Goal: Task Accomplishment & Management: Manage account settings

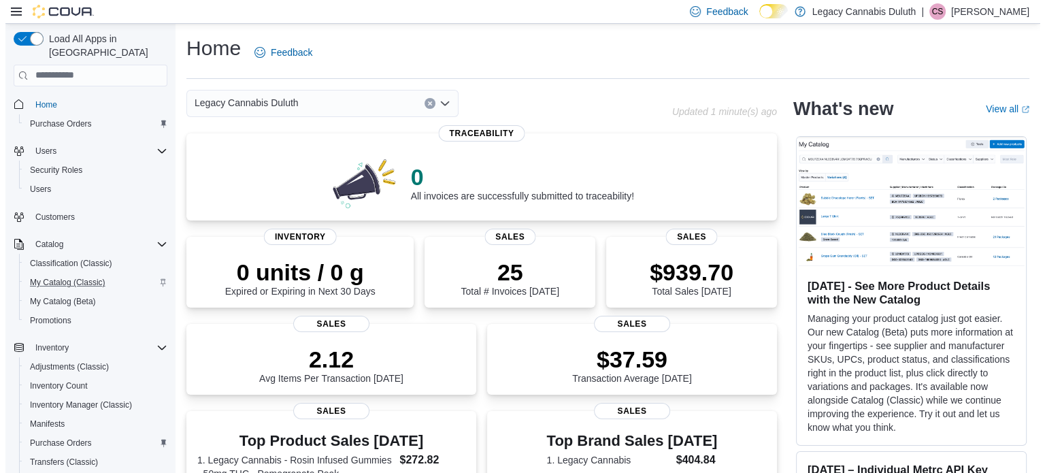
scroll to position [231, 0]
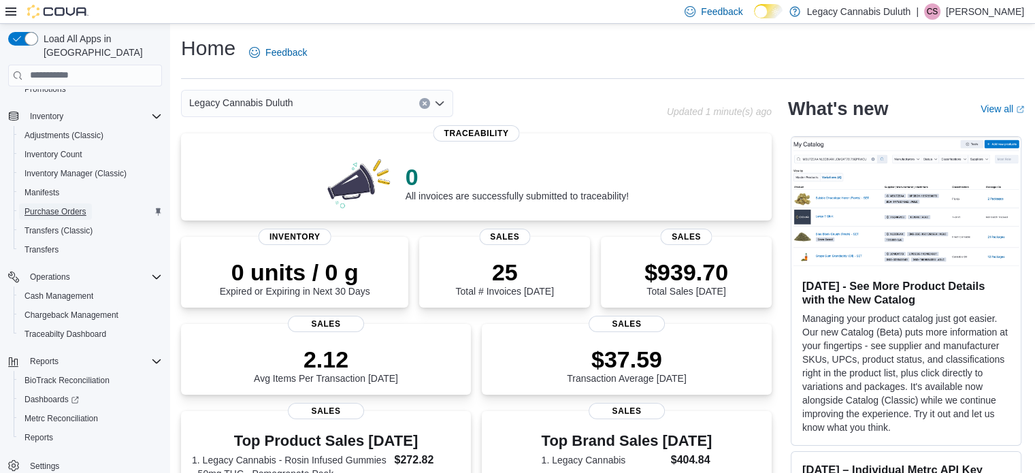
click at [65, 203] on span "Purchase Orders" at bounding box center [55, 211] width 62 height 16
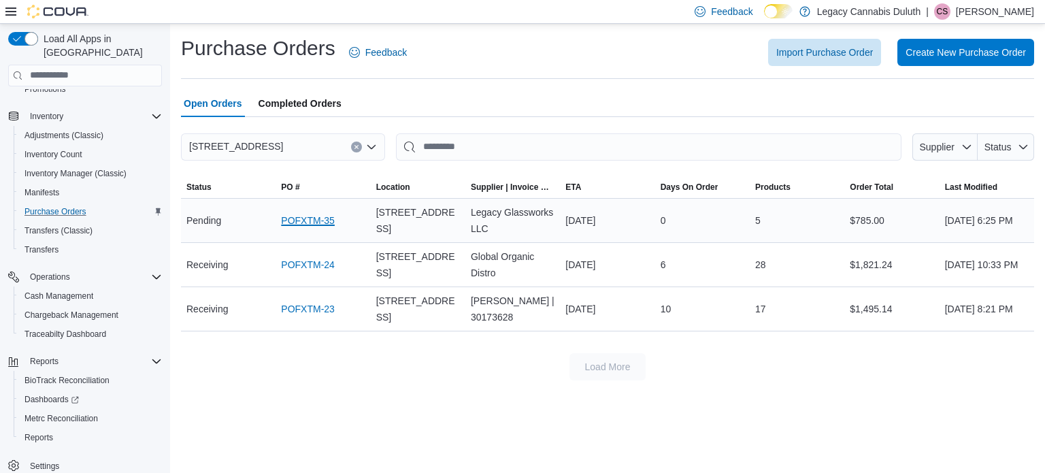
click at [315, 225] on link "POFXTM-35" at bounding box center [308, 220] width 54 height 16
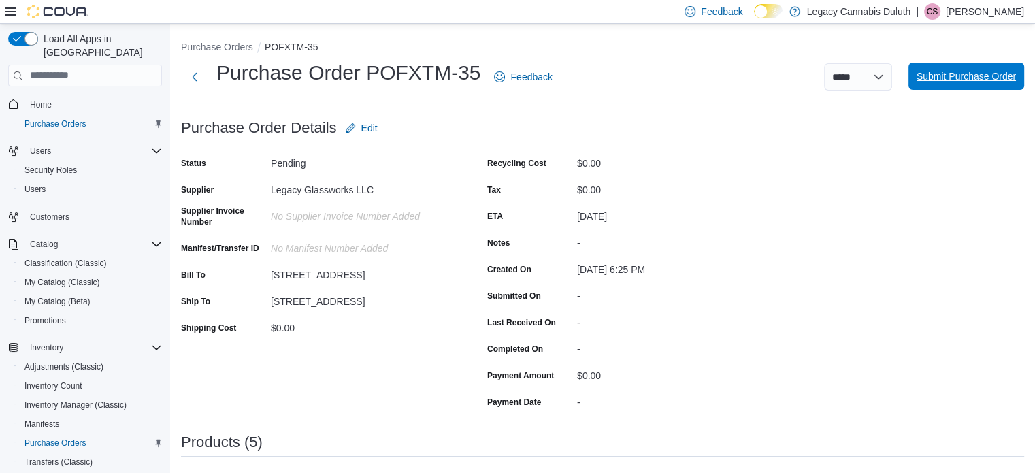
click at [981, 74] on span "Submit Purchase Order" at bounding box center [966, 76] width 99 height 14
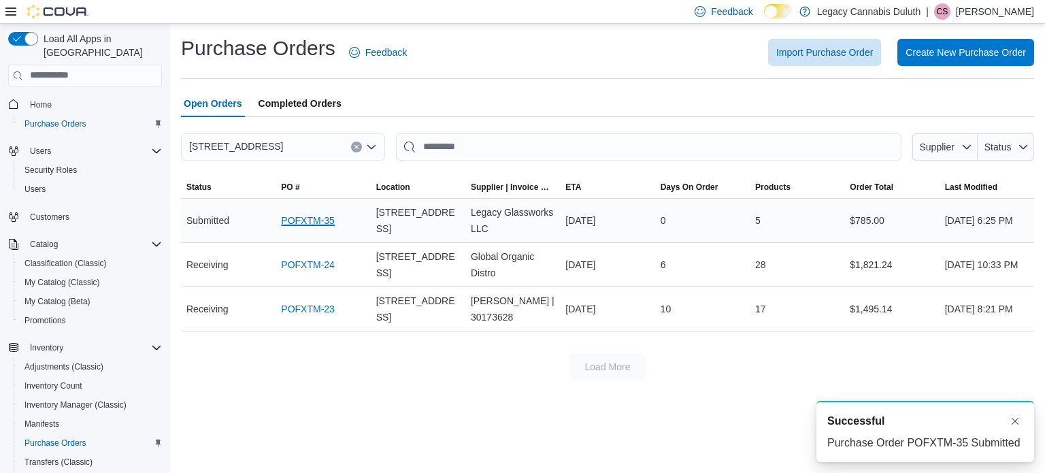
click at [303, 223] on link "POFXTM-35" at bounding box center [308, 220] width 54 height 16
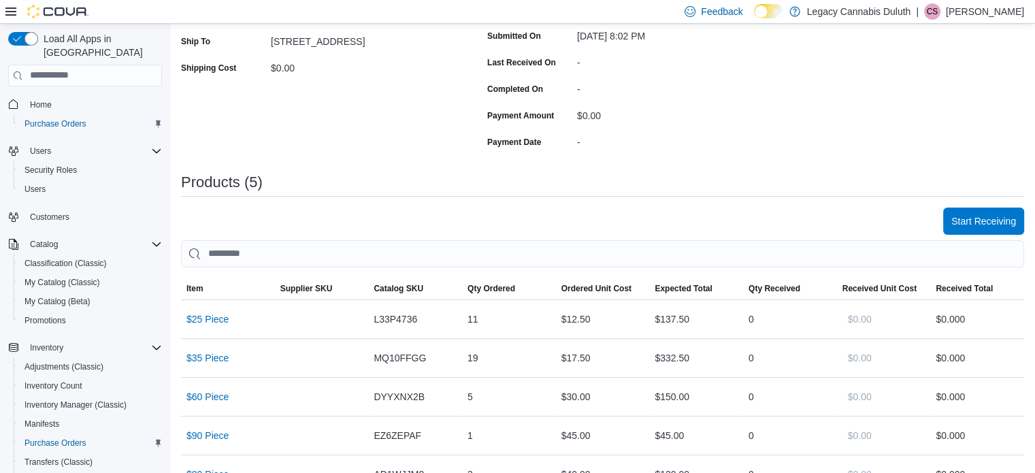
scroll to position [261, 0]
click at [987, 230] on span "Start Receiving" at bounding box center [983, 219] width 65 height 27
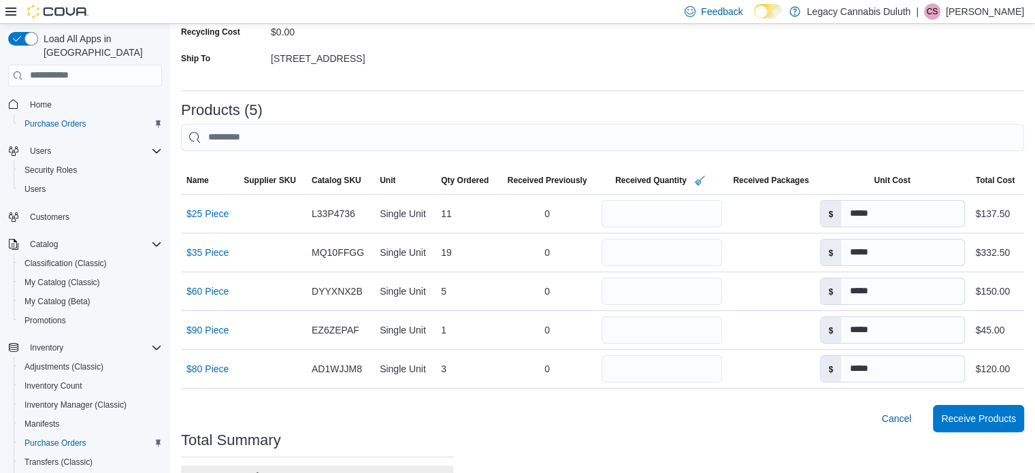
scroll to position [289, 0]
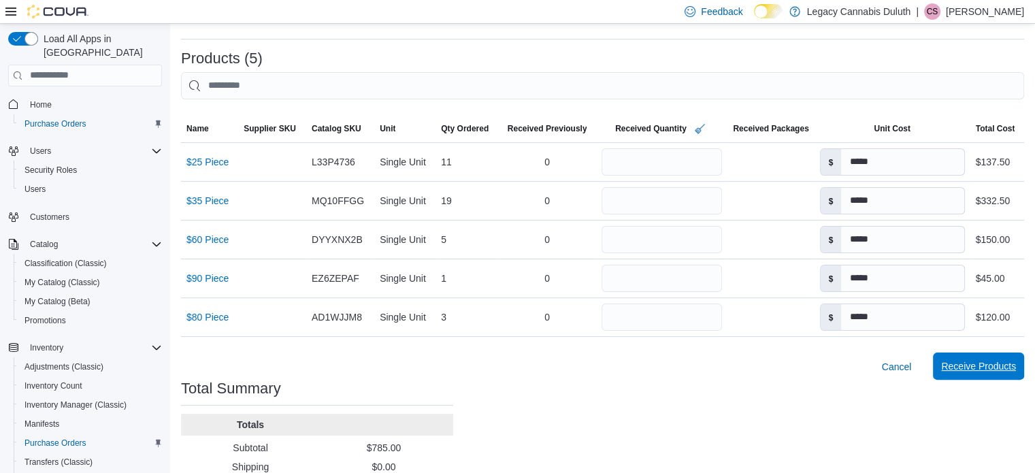
click at [982, 365] on span "Receive Products" at bounding box center [978, 366] width 75 height 14
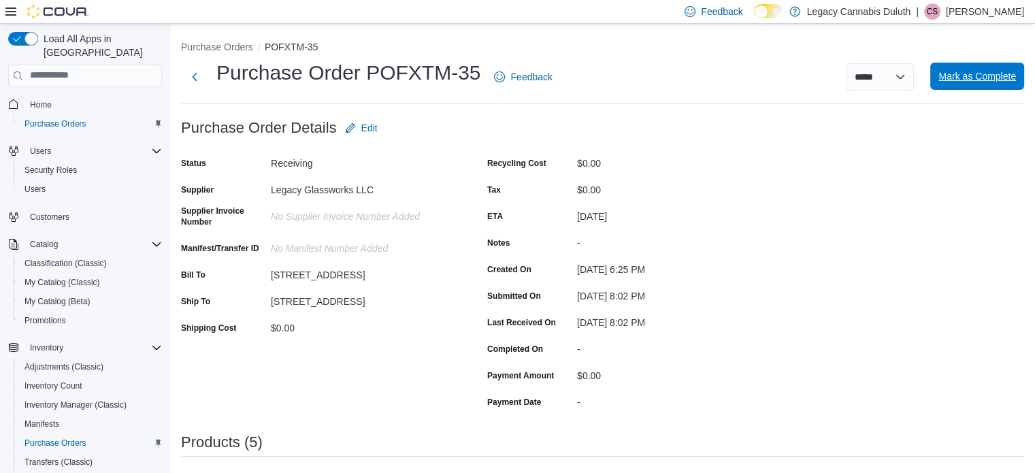
click at [987, 73] on span "Mark as Complete" at bounding box center [977, 76] width 78 height 14
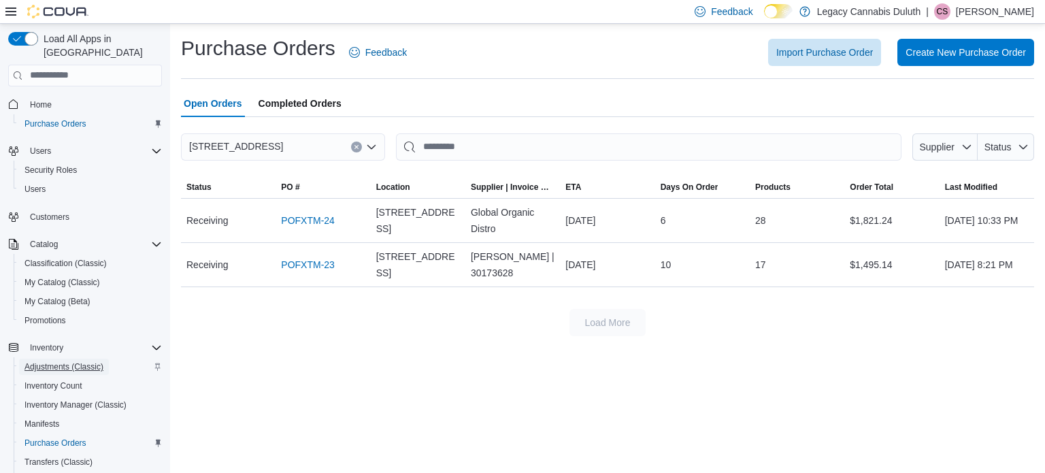
click at [83, 361] on span "Adjustments (Classic)" at bounding box center [63, 366] width 79 height 11
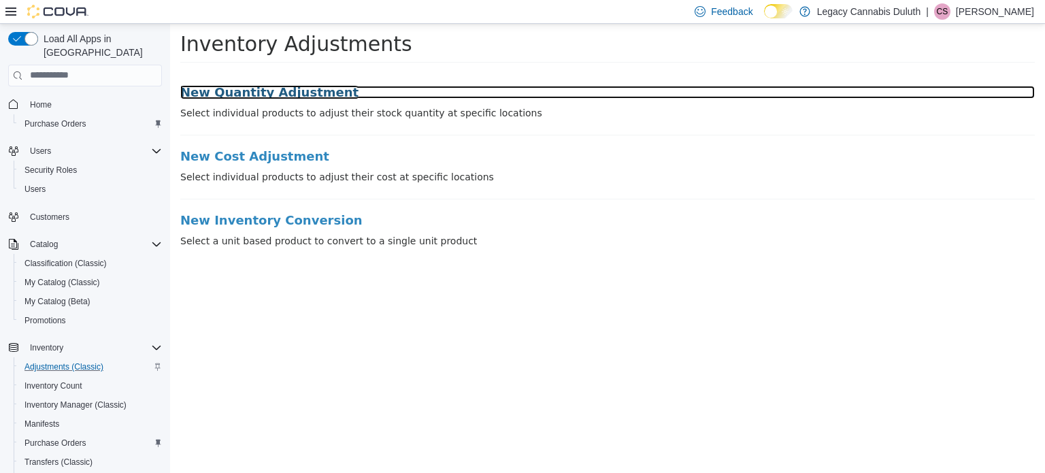
click at [282, 95] on h3 "New Quantity Adjustment" at bounding box center [607, 92] width 855 height 14
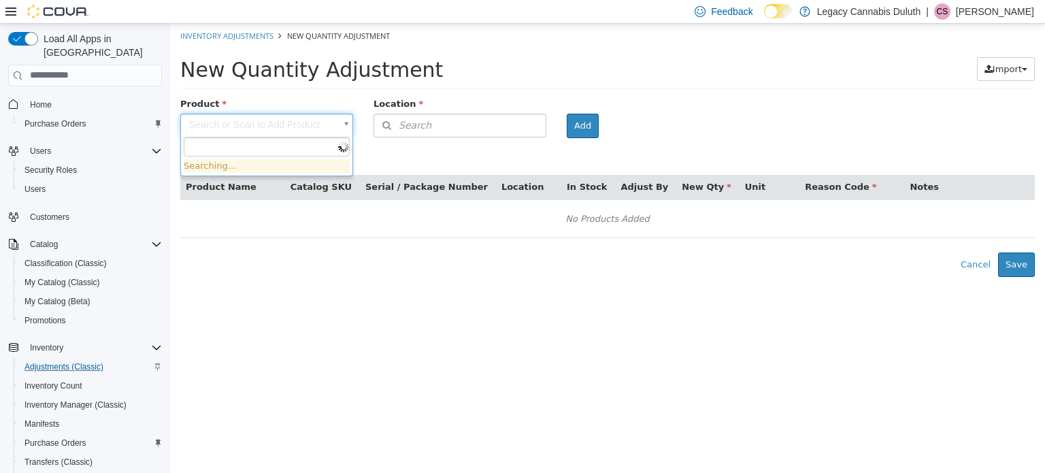
click at [271, 123] on body "× Inventory Adjustments New Quantity Adjustment New Quantity Adjustment Import …" at bounding box center [607, 149] width 875 height 253
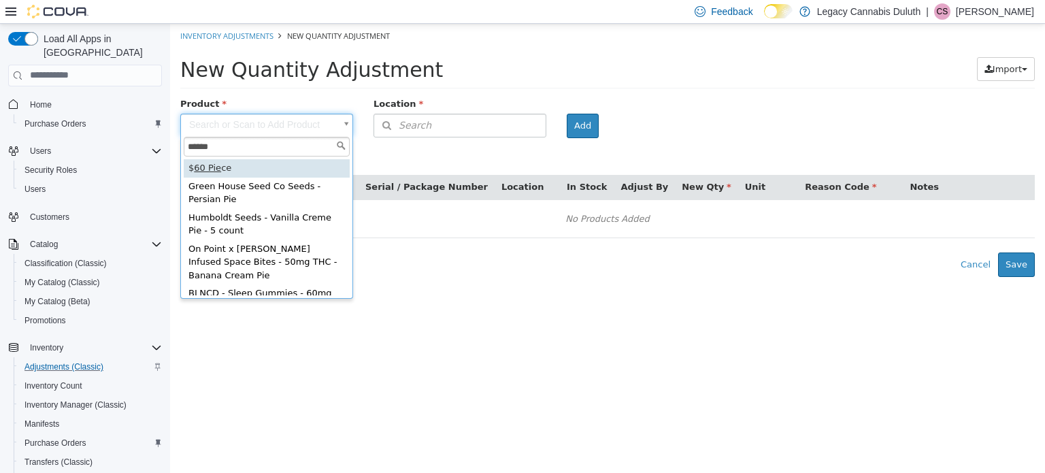
type input "******"
type input "**********"
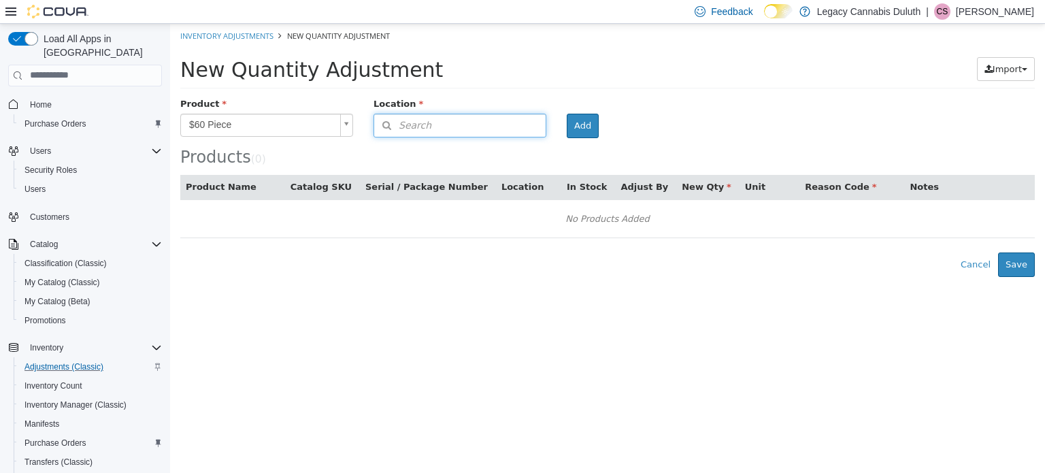
click at [439, 120] on button "Search" at bounding box center [460, 125] width 173 height 24
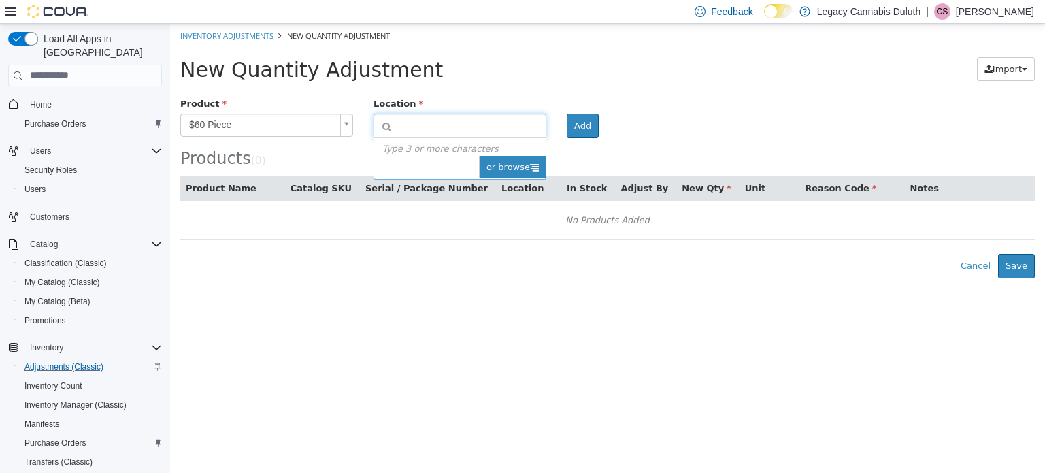
click at [501, 159] on span "or browse" at bounding box center [512, 166] width 67 height 23
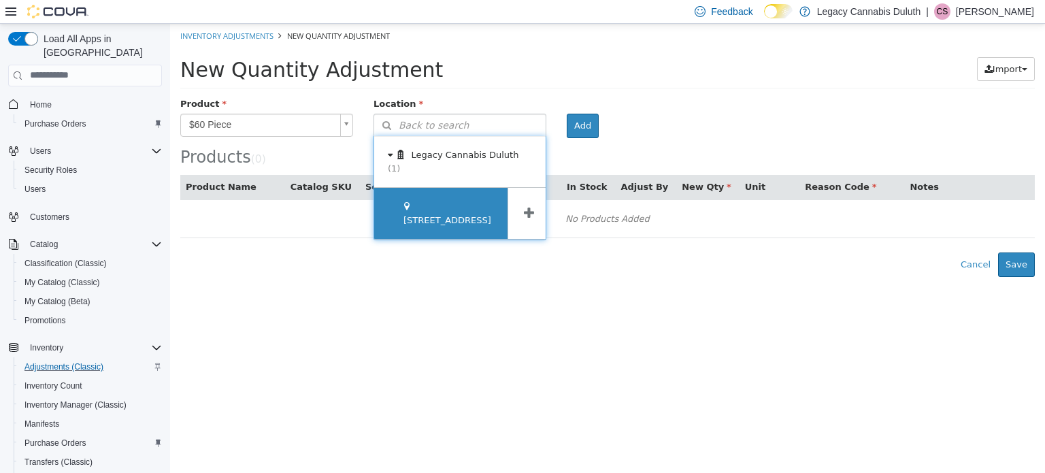
click at [423, 214] on span "[STREET_ADDRESS]" at bounding box center [448, 219] width 88 height 10
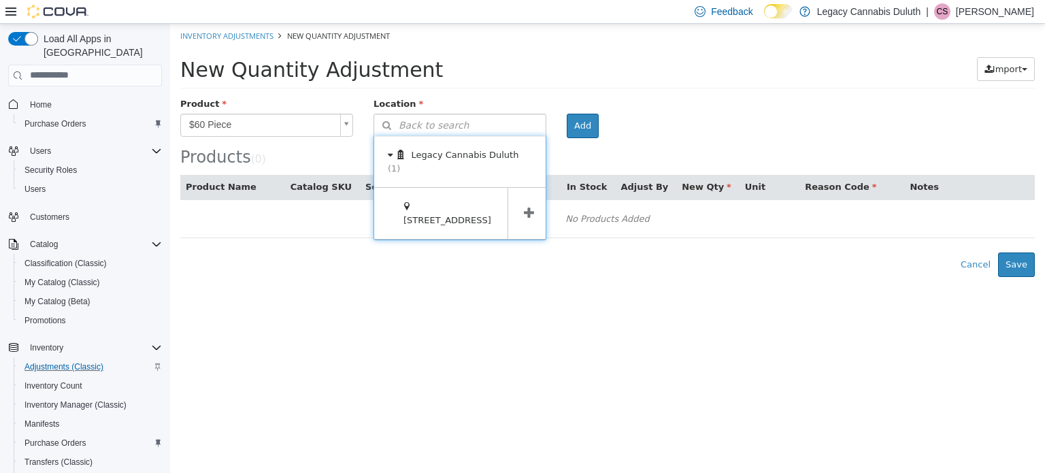
click at [532, 201] on span at bounding box center [529, 212] width 42 height 51
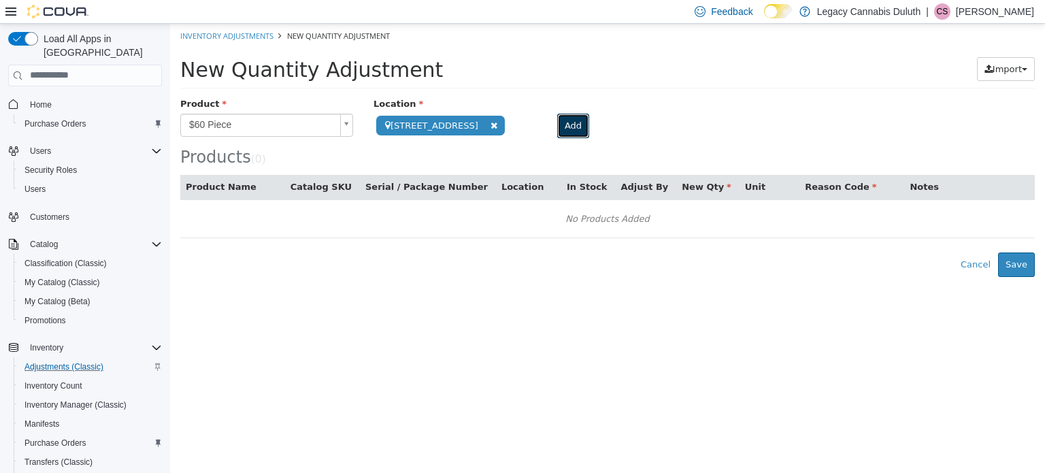
click at [565, 119] on button "Add" at bounding box center [573, 125] width 32 height 24
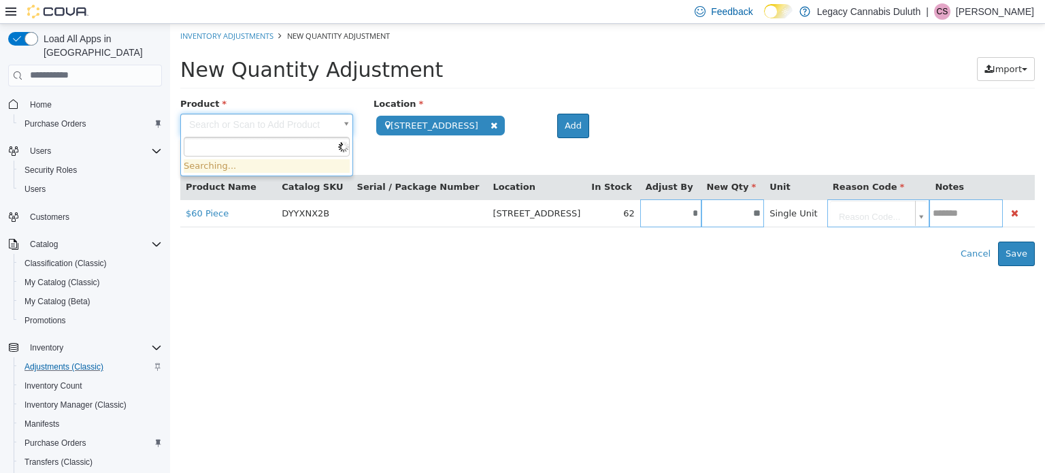
click at [261, 125] on body "**********" at bounding box center [607, 144] width 875 height 242
type input "*****"
type input "**********"
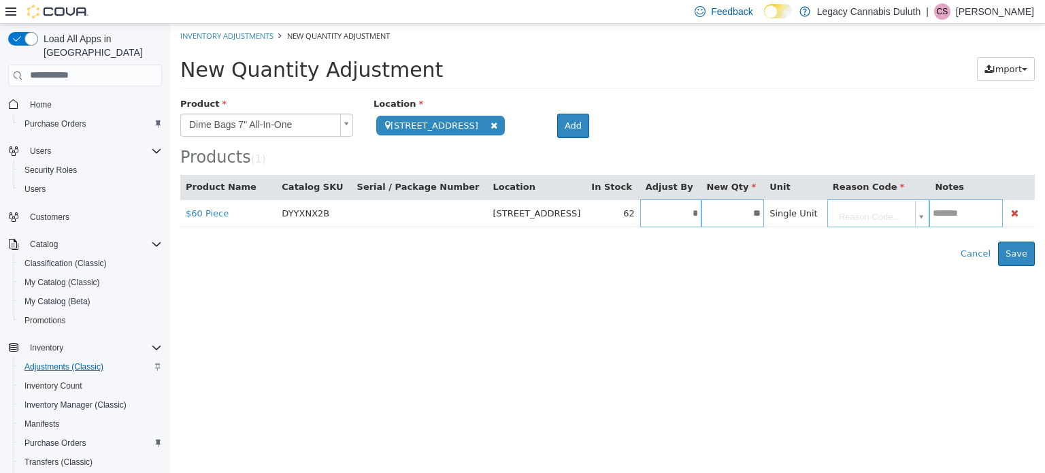
click at [261, 125] on body "**********" at bounding box center [607, 144] width 875 height 242
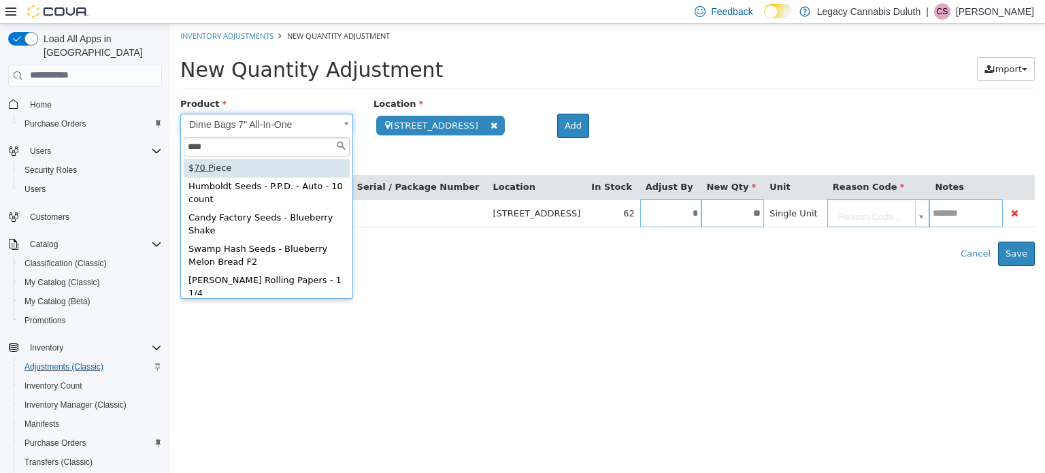
type input "****"
type input "**********"
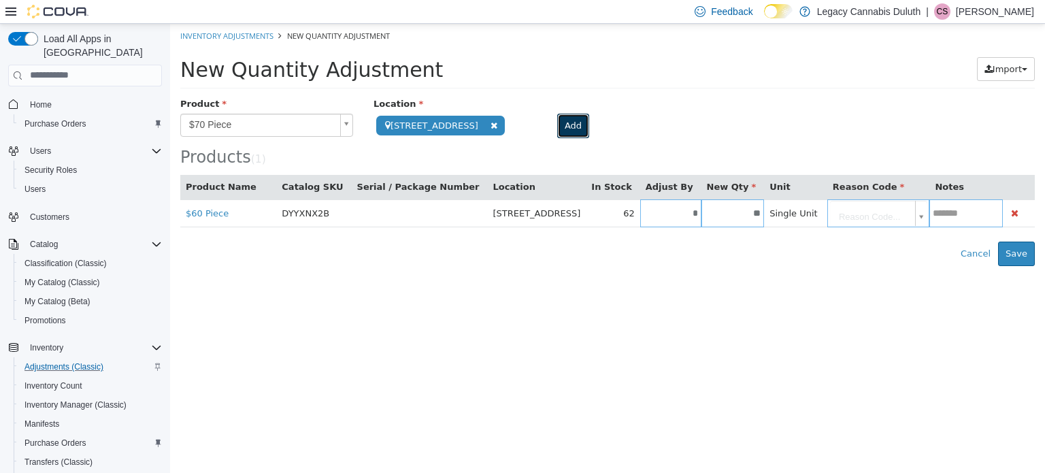
click at [557, 114] on button "Add" at bounding box center [573, 125] width 32 height 24
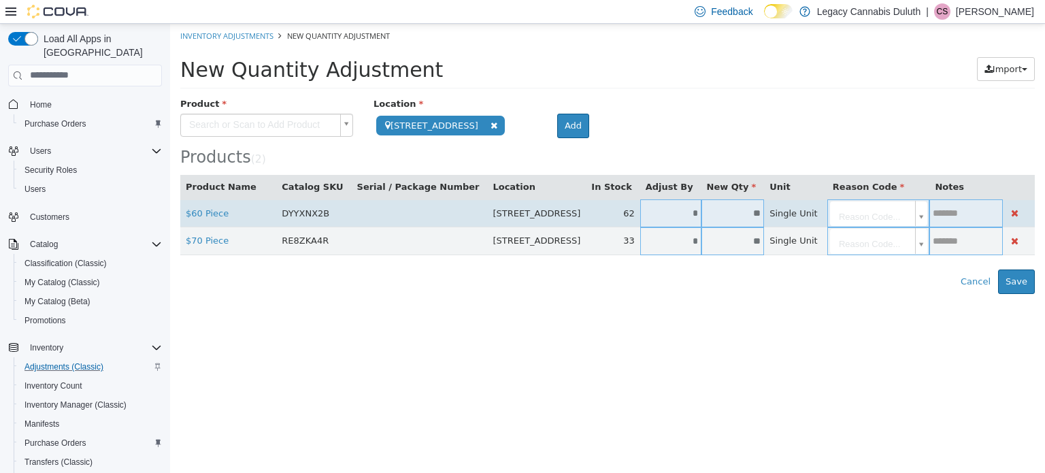
click at [640, 212] on input "*" at bounding box center [670, 213] width 61 height 10
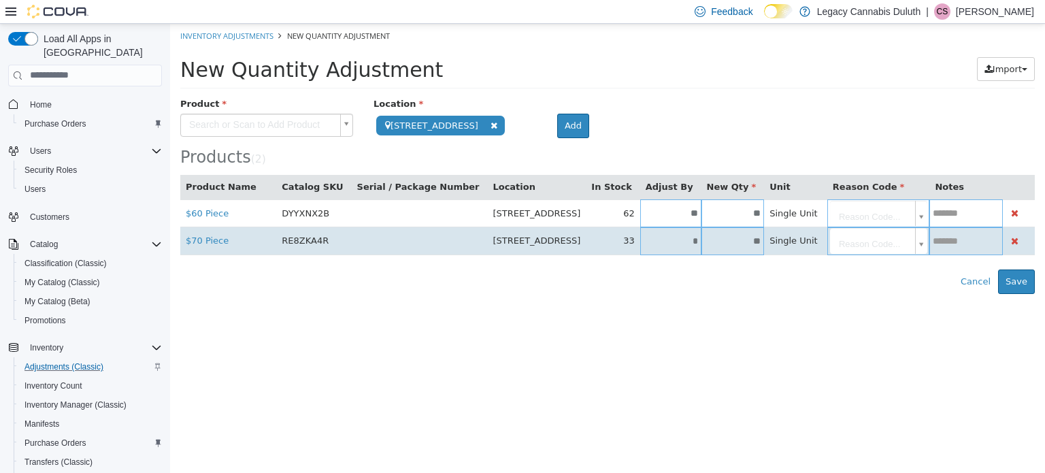
type input "**"
click at [640, 240] on input "*" at bounding box center [670, 240] width 61 height 10
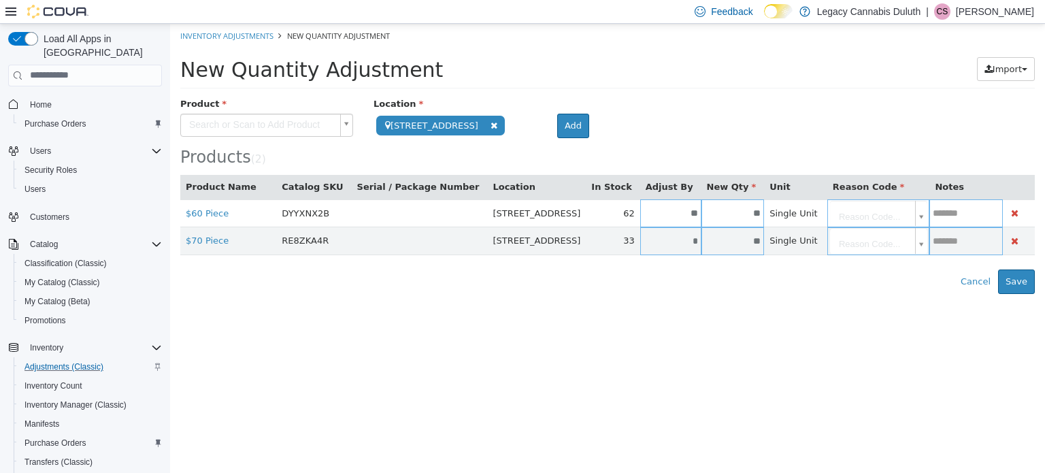
type input "*"
type input "**"
click at [702, 293] on html "**********" at bounding box center [607, 158] width 875 height 270
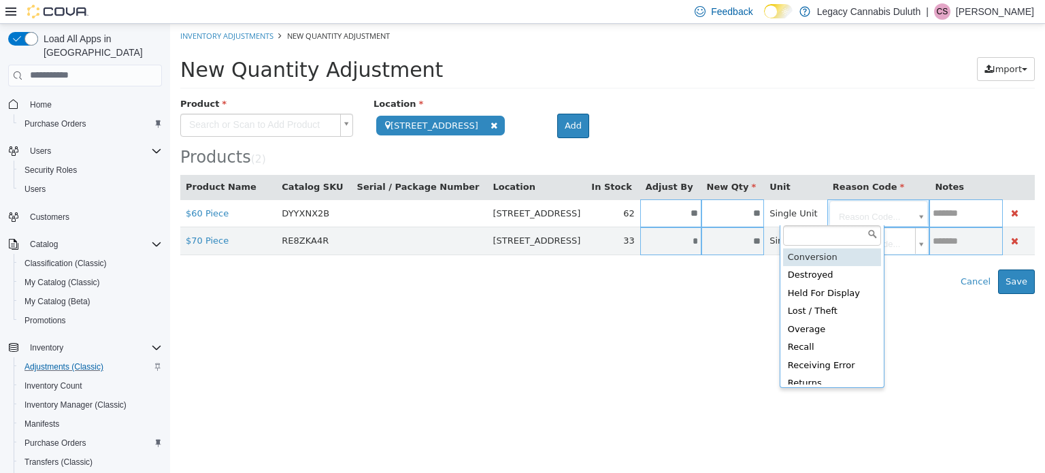
click at [863, 211] on body "**********" at bounding box center [607, 158] width 875 height 270
type input "**********"
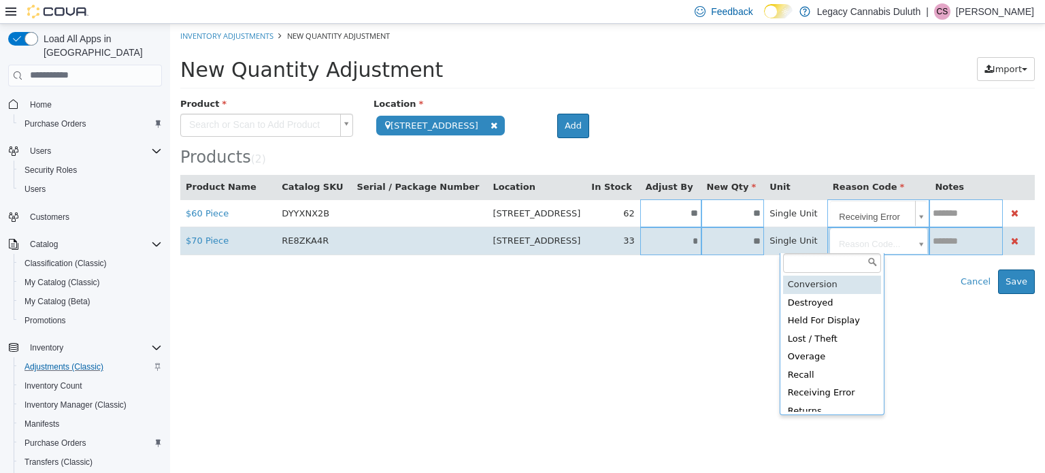
click at [832, 238] on body "**********" at bounding box center [607, 158] width 875 height 270
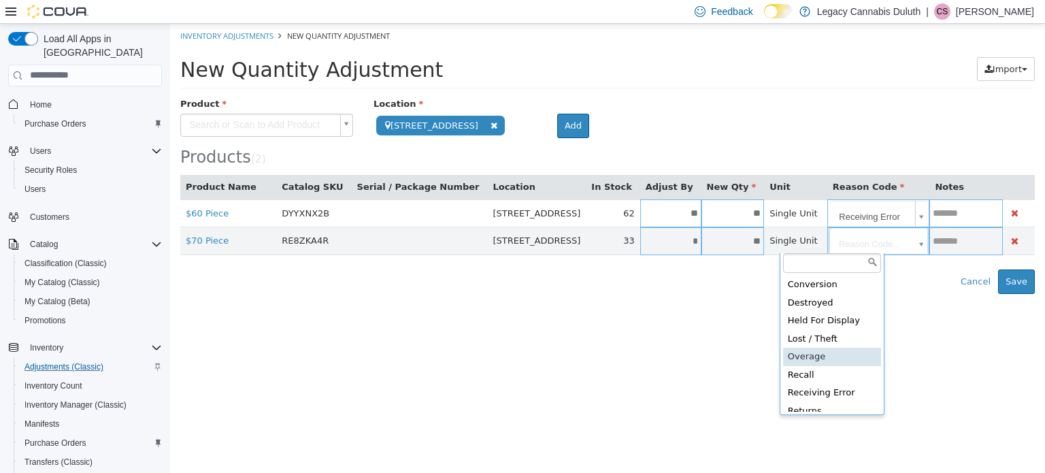
scroll to position [75, 0]
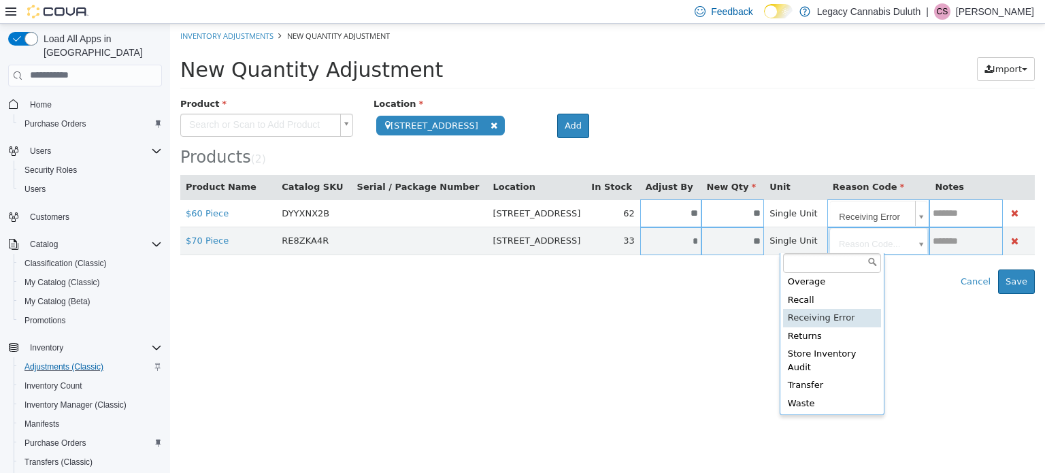
type input "**********"
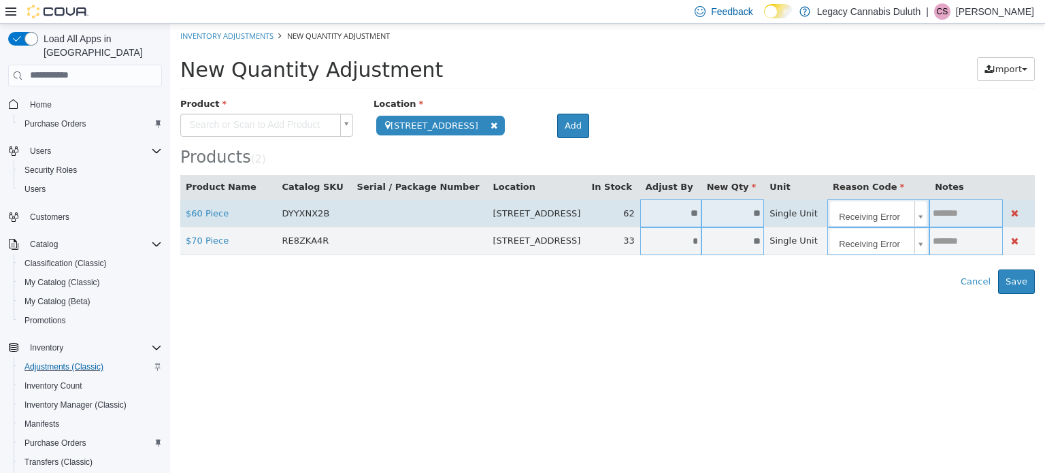
click at [935, 218] on input "text" at bounding box center [966, 213] width 73 height 10
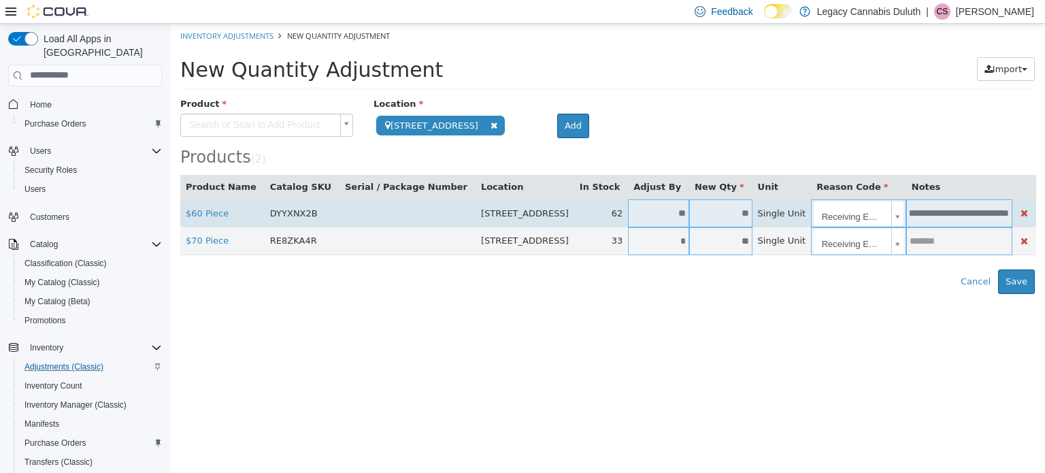
scroll to position [0, 29]
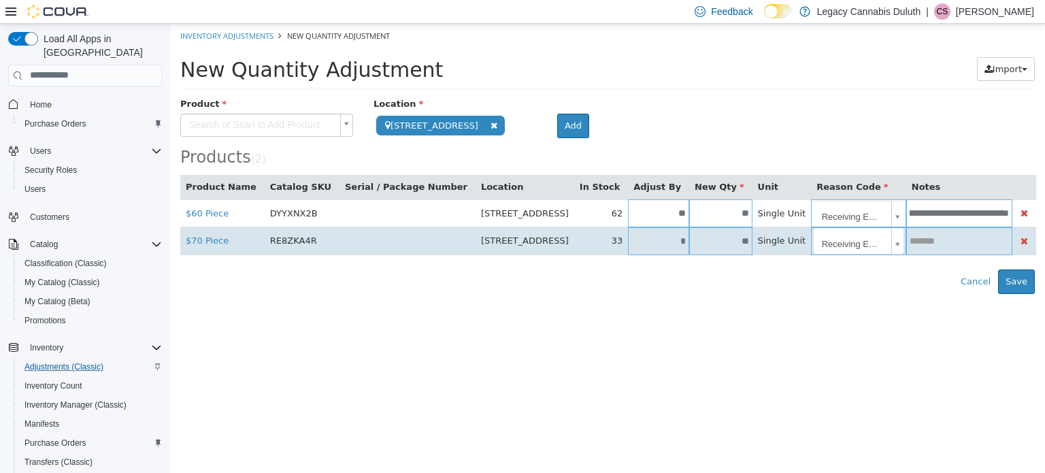
type input "**********"
click at [943, 248] on td at bounding box center [959, 241] width 106 height 28
click at [938, 242] on input "text" at bounding box center [959, 240] width 106 height 10
paste input "**********"
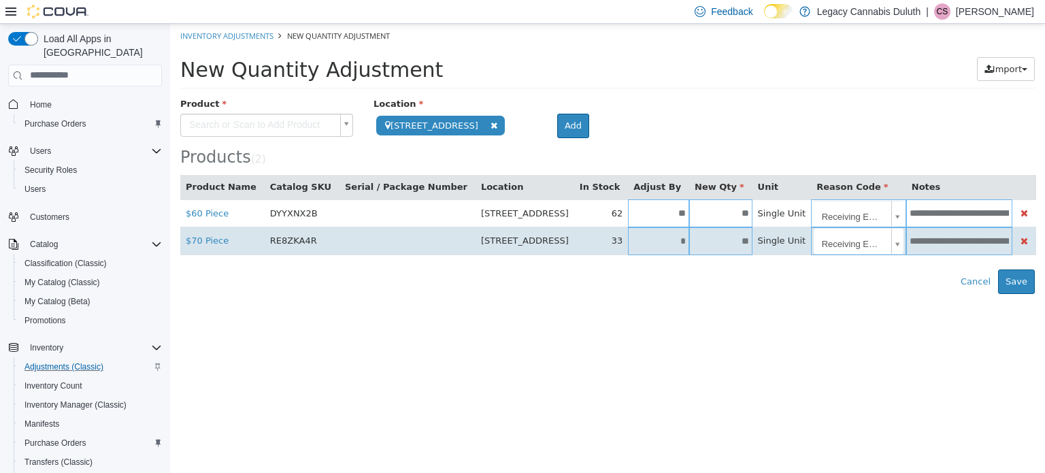
scroll to position [0, 29]
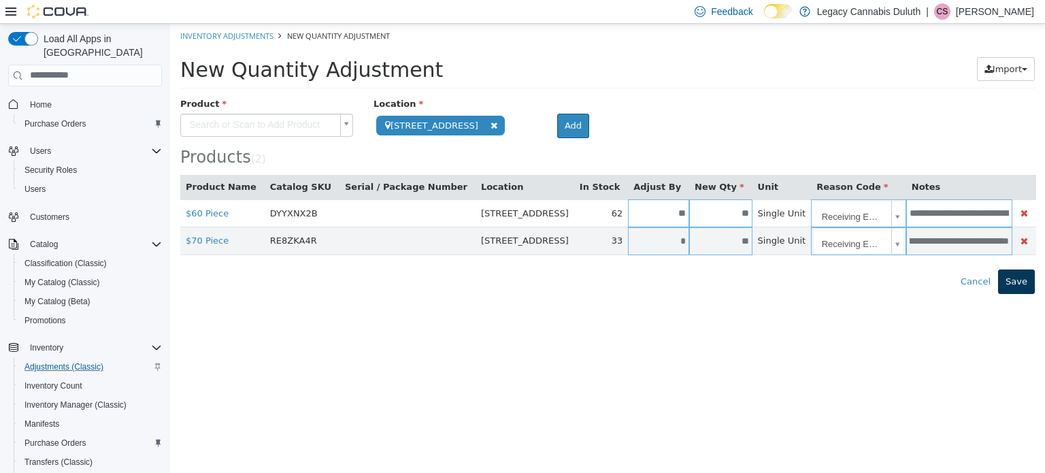
type input "**********"
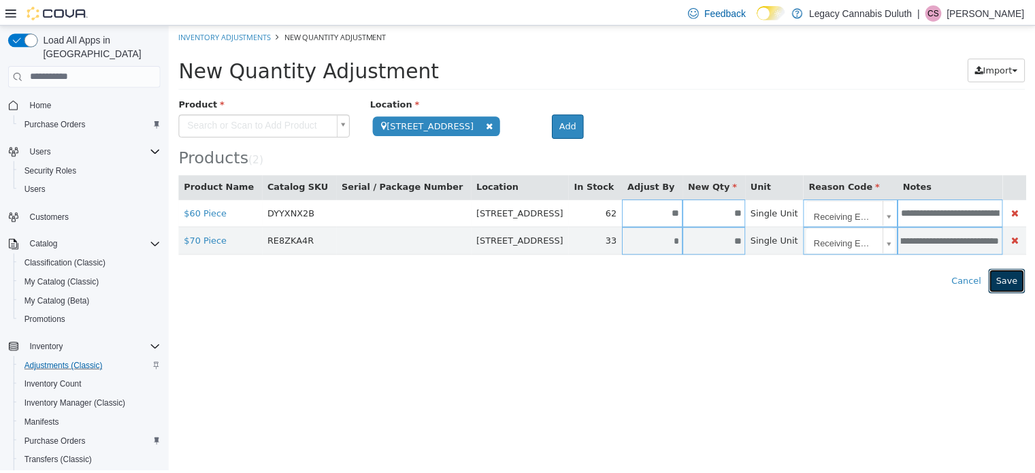
scroll to position [0, 0]
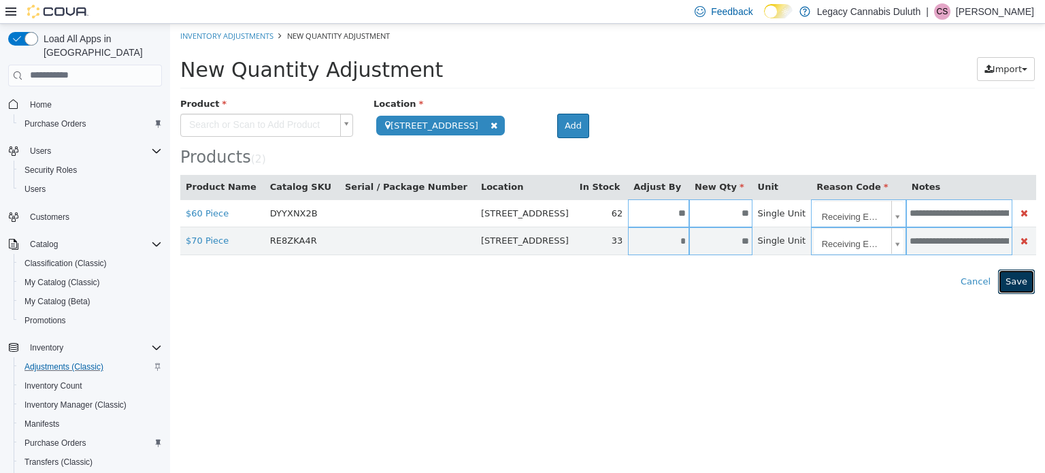
click at [1023, 286] on button "Save" at bounding box center [1016, 281] width 37 height 24
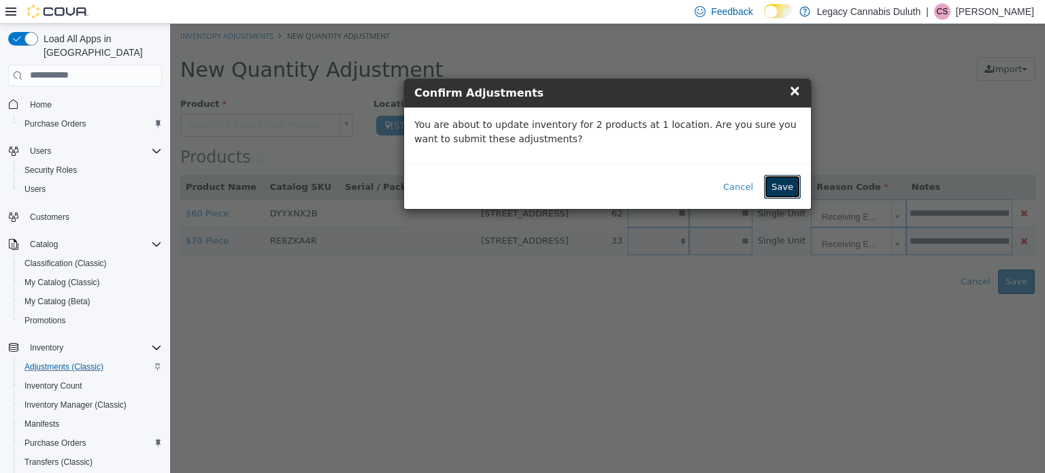
click at [792, 190] on button "Save" at bounding box center [782, 186] width 37 height 24
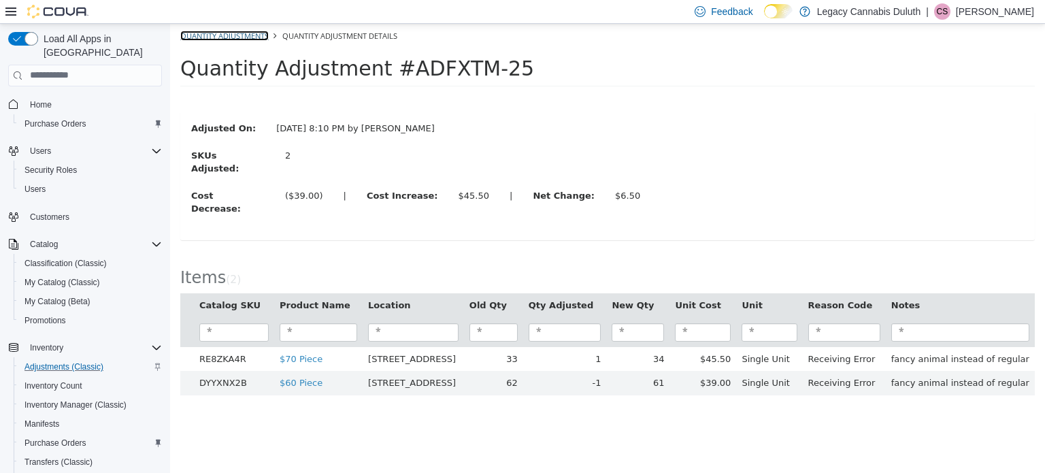
click at [249, 34] on link "Quantity Adjustments" at bounding box center [224, 35] width 88 height 10
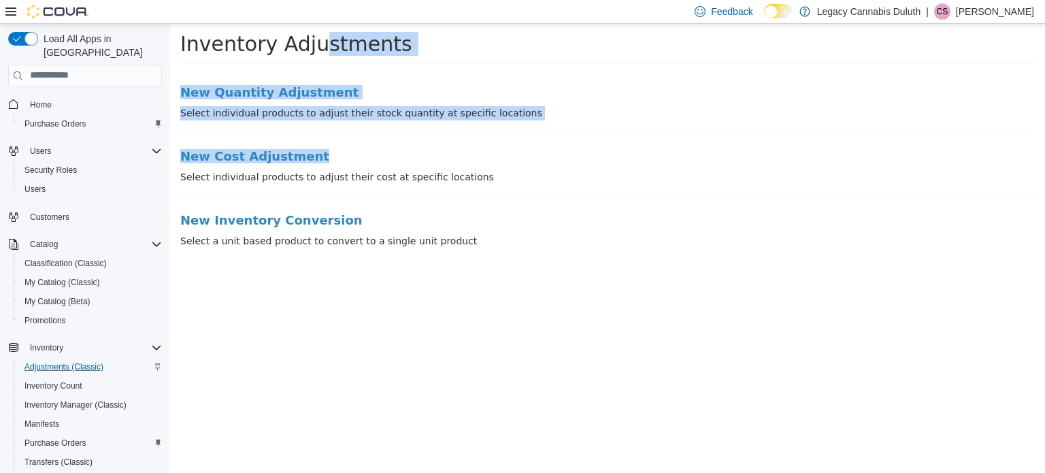
drag, startPoint x: 348, startPoint y: 147, endPoint x: 144, endPoint y: -83, distance: 307.1
click at [170, 23] on html "× The adjustment request was successfully processed. Inventory Adjustments New …" at bounding box center [607, 139] width 875 height 232
click at [595, 125] on li "New Quantity Adjustment Select individual products to adjust their stock quanti…" at bounding box center [607, 110] width 855 height 50
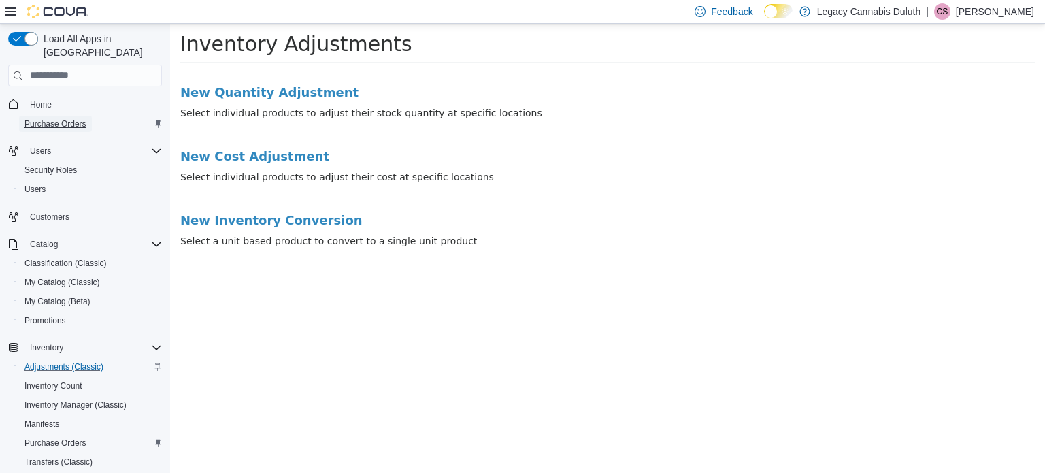
click at [59, 118] on span "Purchase Orders" at bounding box center [55, 123] width 62 height 11
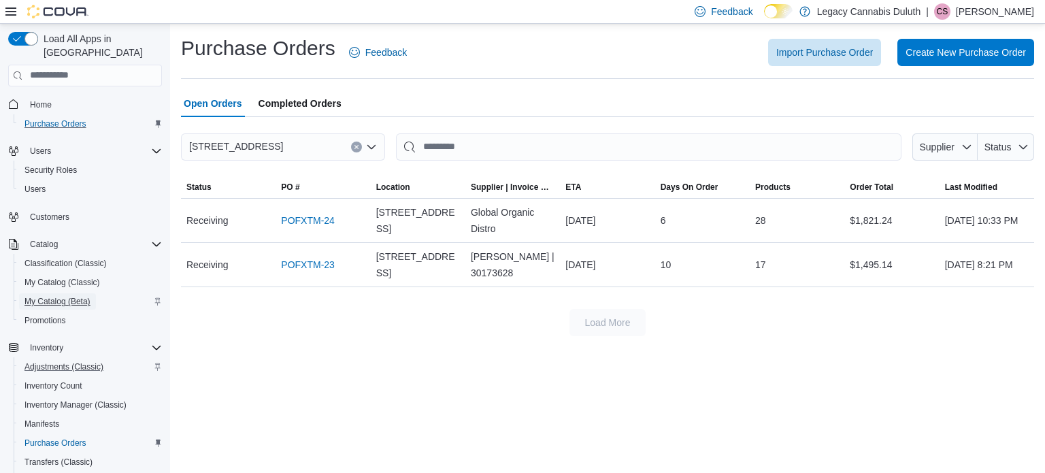
click at [83, 296] on span "My Catalog (Beta)" at bounding box center [57, 301] width 66 height 11
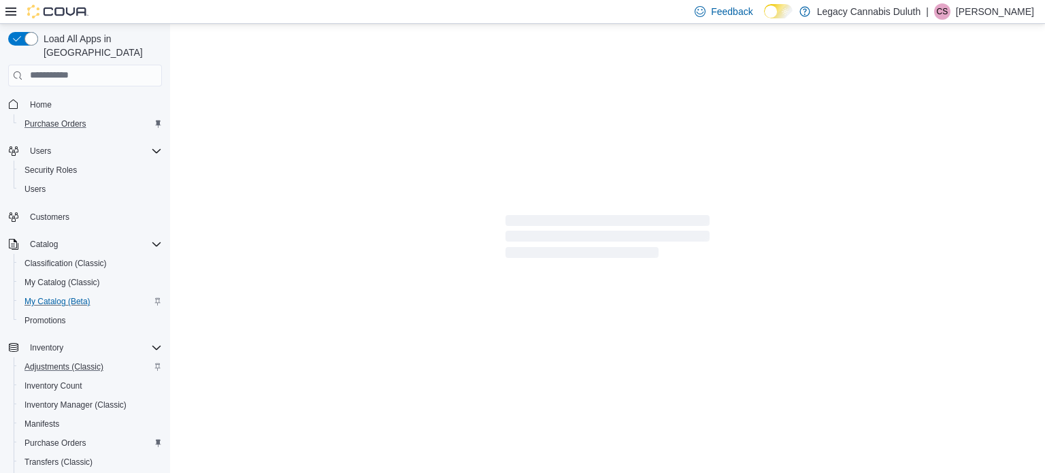
select select "**********"
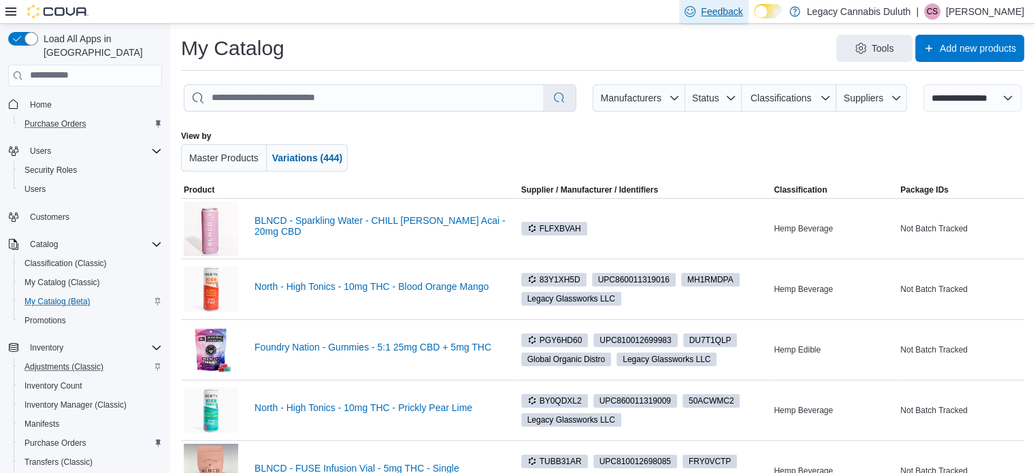
click at [730, 6] on span "Feedback" at bounding box center [722, 12] width 42 height 14
click at [678, 41] on div "Tools Add new products" at bounding box center [659, 48] width 729 height 27
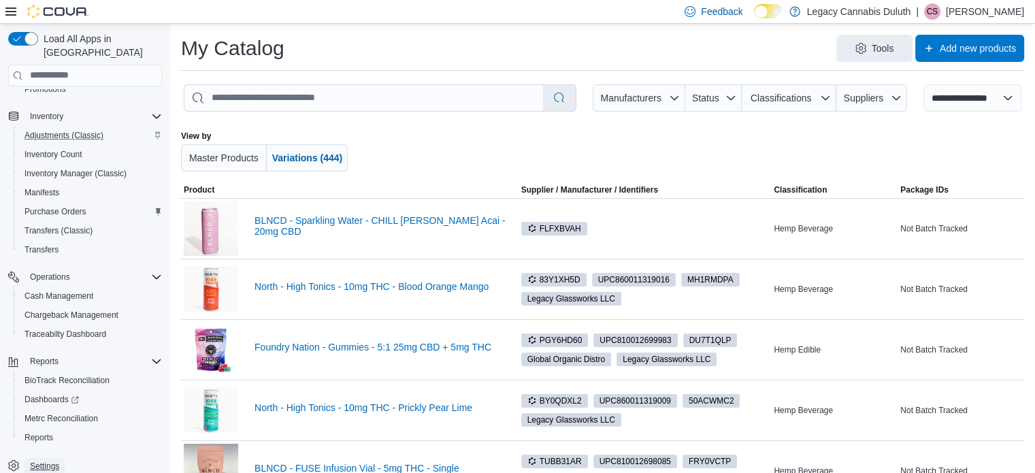
click at [46, 461] on span "Settings" at bounding box center [44, 466] width 29 height 11
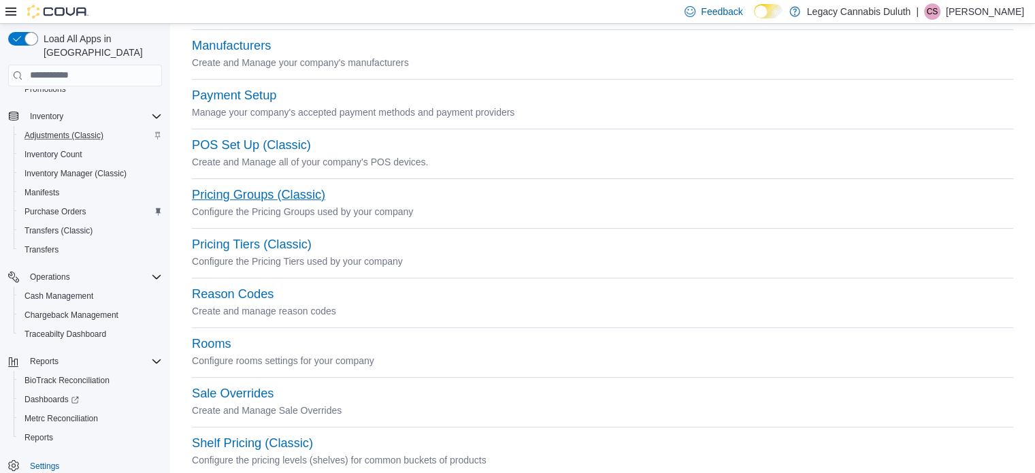
scroll to position [502, 0]
click at [225, 95] on button "Payment Setup" at bounding box center [234, 95] width 84 height 14
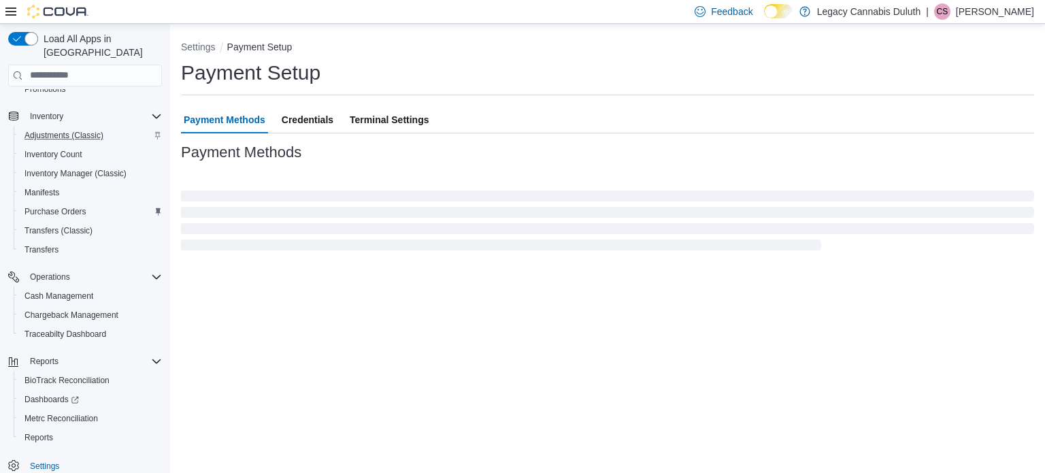
click at [323, 173] on div at bounding box center [607, 177] width 853 height 22
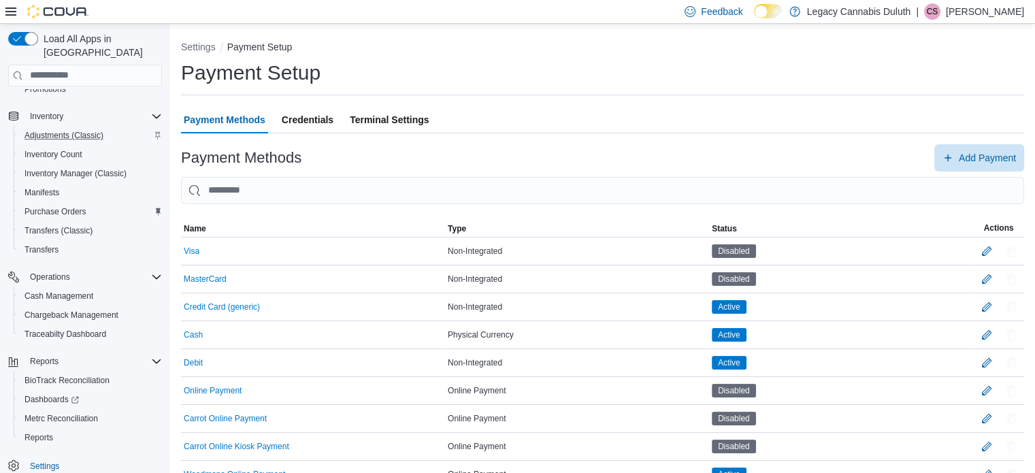
scroll to position [35, 0]
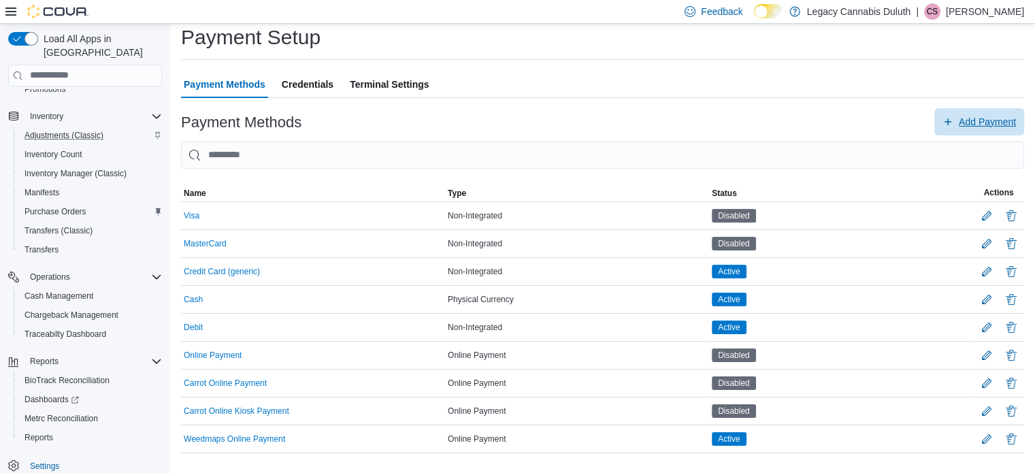
click at [966, 116] on span "Add Payment" at bounding box center [979, 121] width 73 height 27
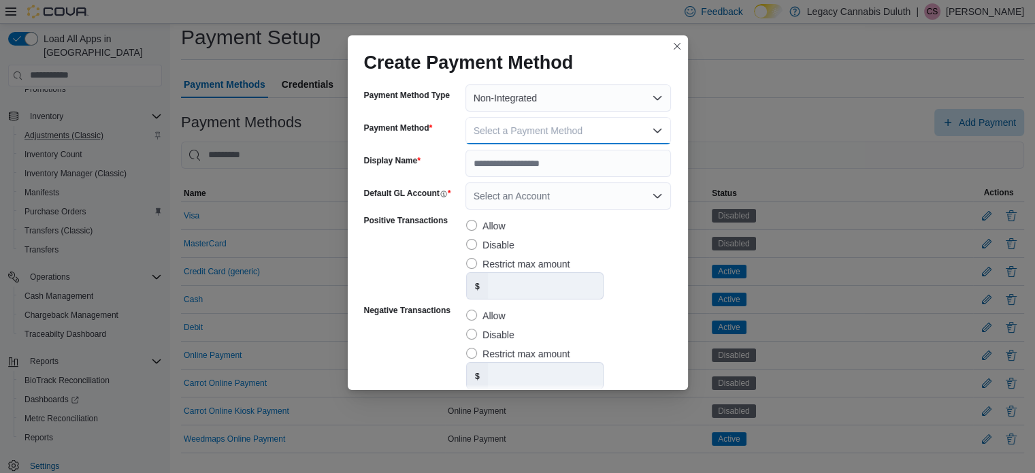
click at [514, 131] on span "Select a Payment Method" at bounding box center [528, 130] width 109 height 11
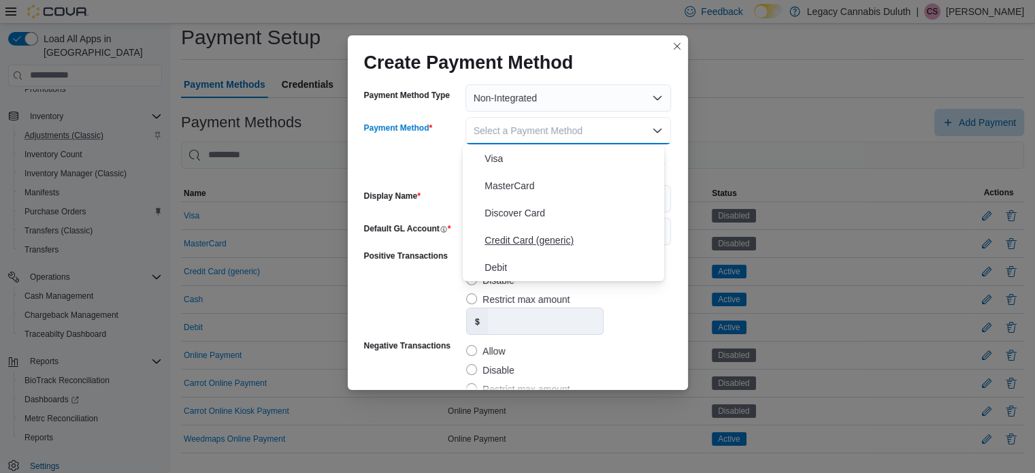
scroll to position [35, 0]
click at [523, 129] on span "Select a Payment Method" at bounding box center [528, 130] width 109 height 11
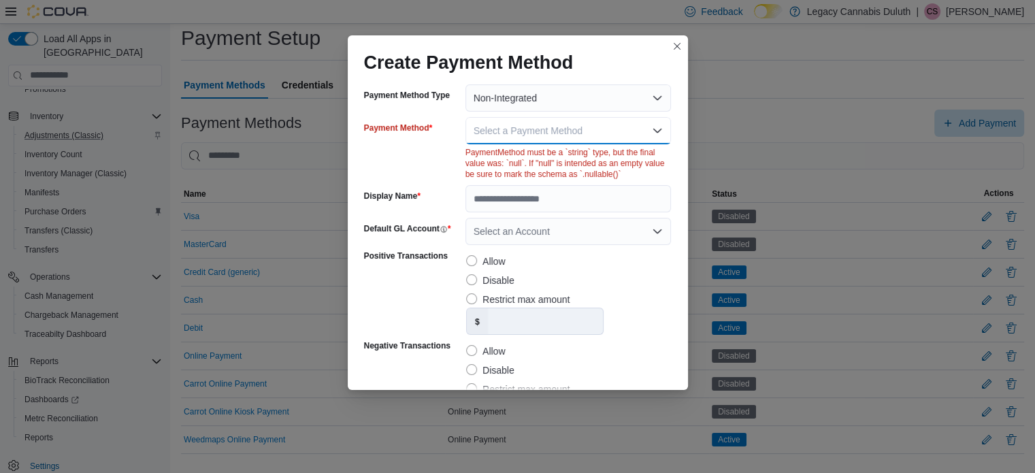
click at [527, 129] on span "Select a Payment Method" at bounding box center [528, 130] width 109 height 11
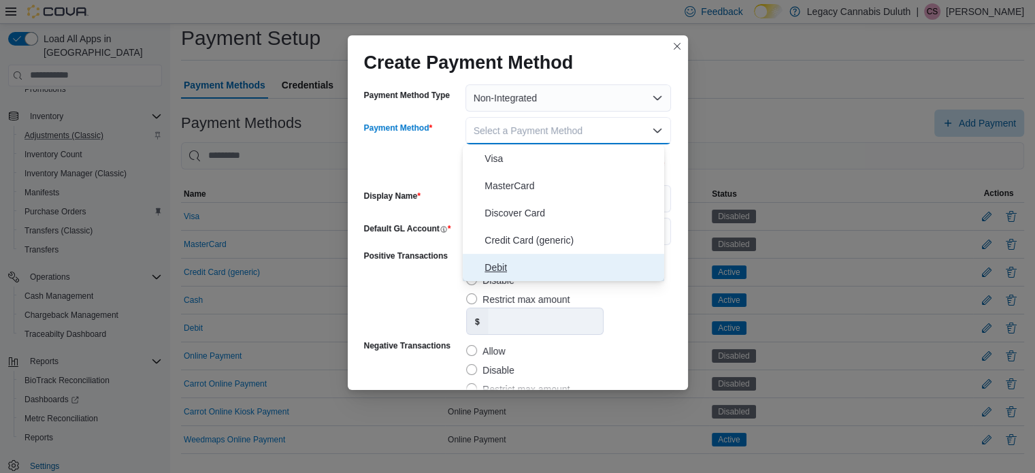
click at [532, 263] on span "Debit" at bounding box center [572, 267] width 174 height 16
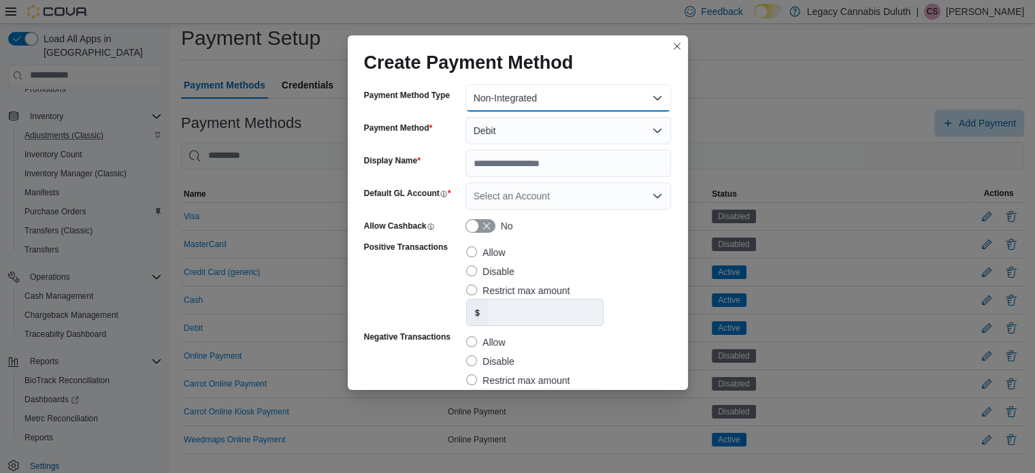
click at [525, 97] on button "Non-Integrated" at bounding box center [568, 97] width 206 height 27
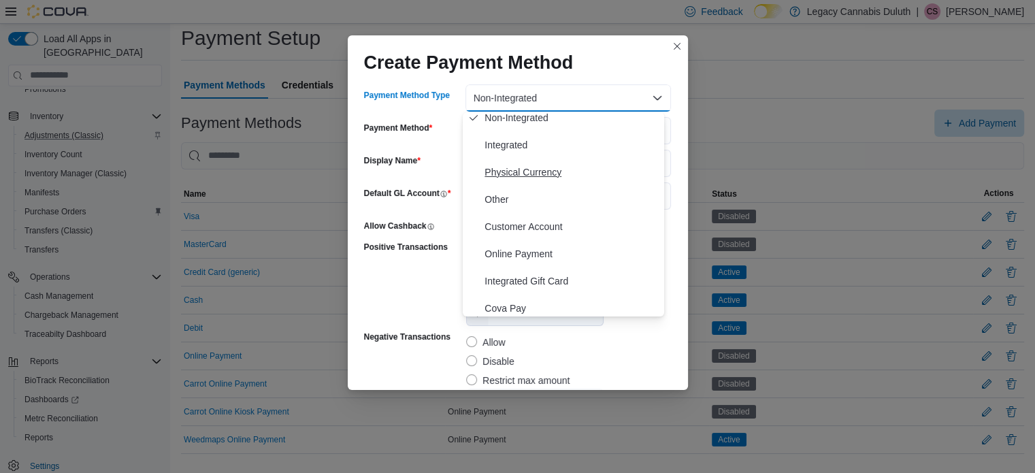
scroll to position [0, 0]
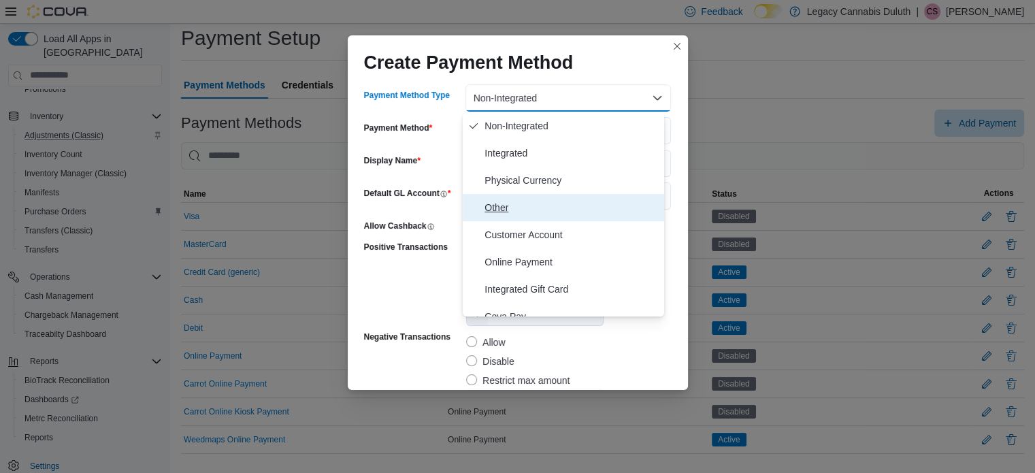
click at [523, 212] on span "Other" at bounding box center [572, 207] width 174 height 16
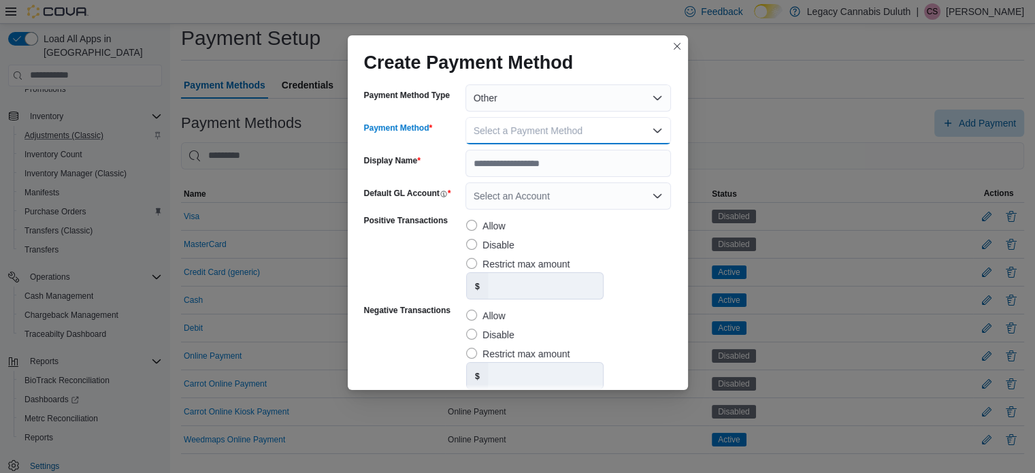
click at [508, 127] on span "Select a Payment Method" at bounding box center [528, 130] width 109 height 11
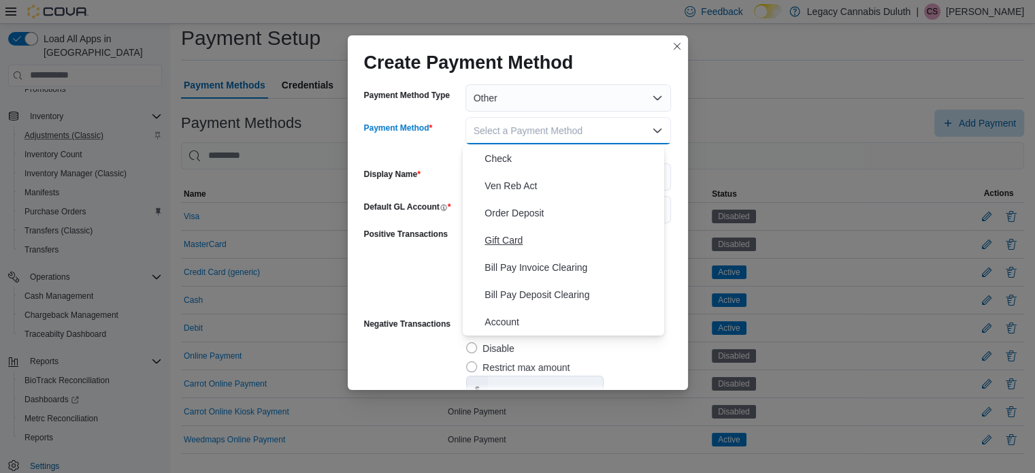
scroll to position [35, 0]
click at [514, 159] on span "Check" at bounding box center [572, 158] width 174 height 16
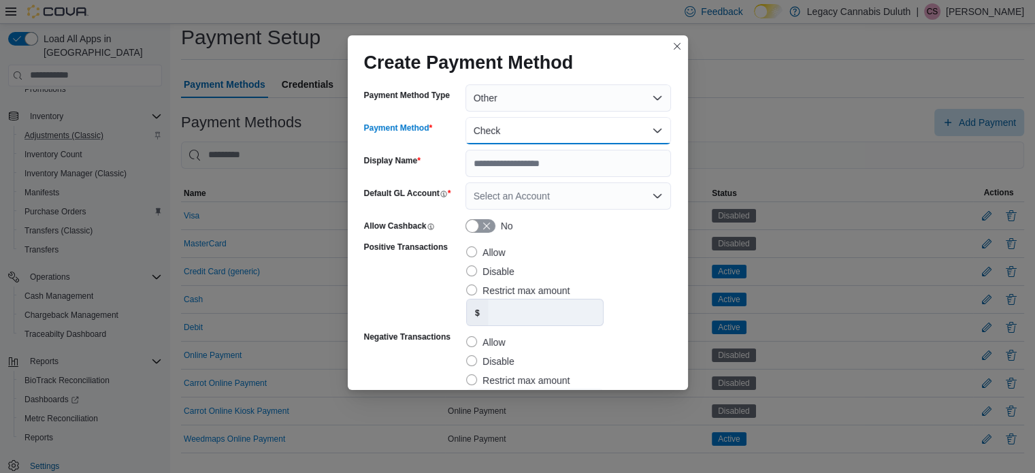
click at [509, 133] on button "Check" at bounding box center [568, 130] width 206 height 27
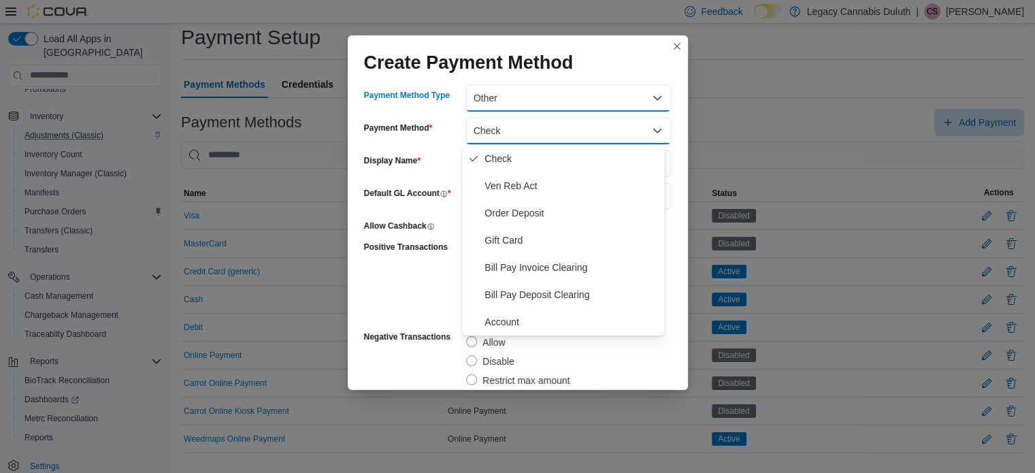
click at [523, 101] on button "Other" at bounding box center [568, 97] width 206 height 27
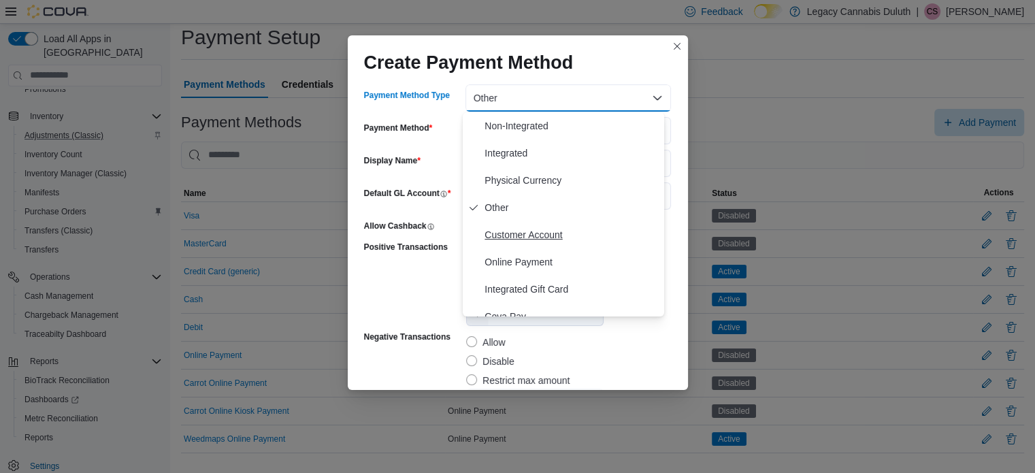
scroll to position [14, 0]
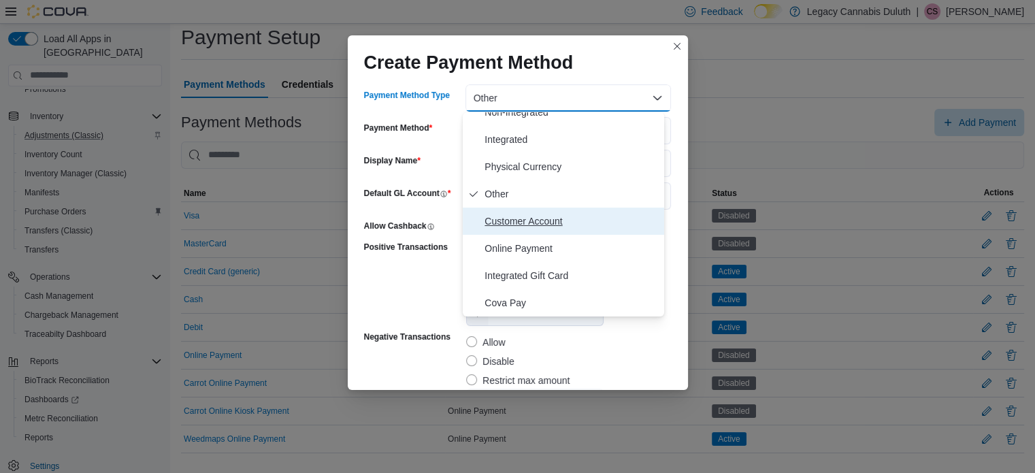
click at [536, 216] on span "Customer Account" at bounding box center [572, 221] width 174 height 16
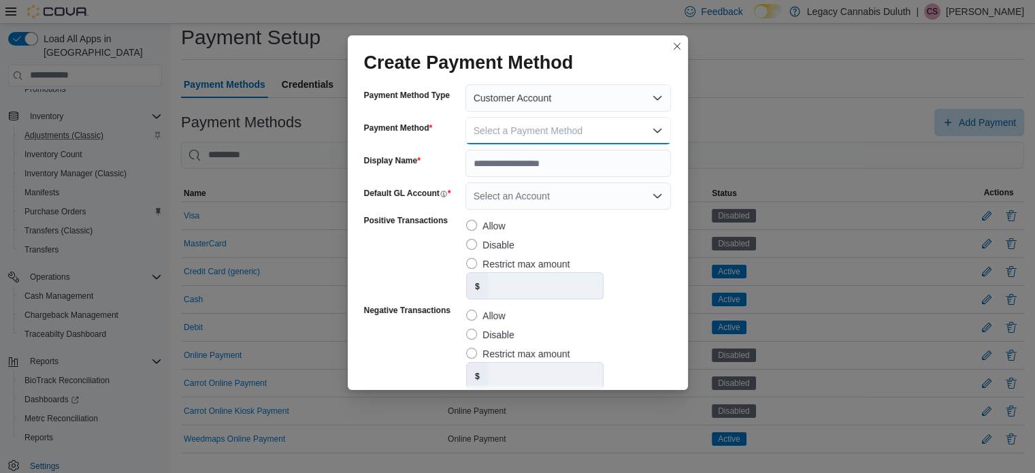
click at [530, 136] on span "Select a Payment Method" at bounding box center [528, 130] width 109 height 11
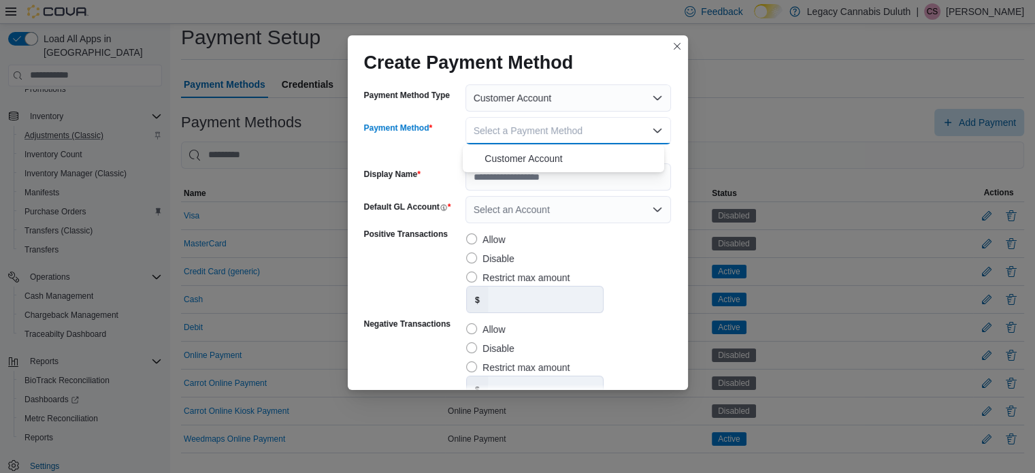
click at [531, 135] on span "Select a Payment Method" at bounding box center [528, 130] width 109 height 11
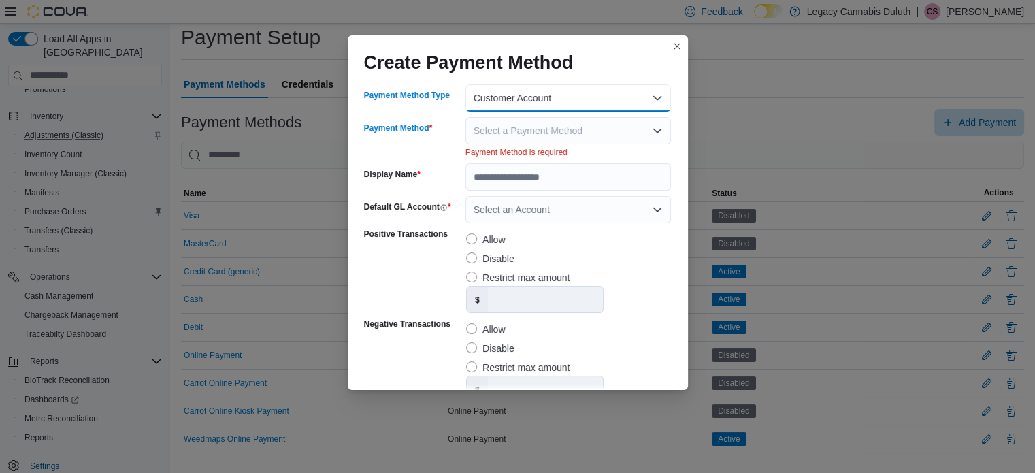
click at [523, 95] on button "Customer Account" at bounding box center [568, 97] width 206 height 27
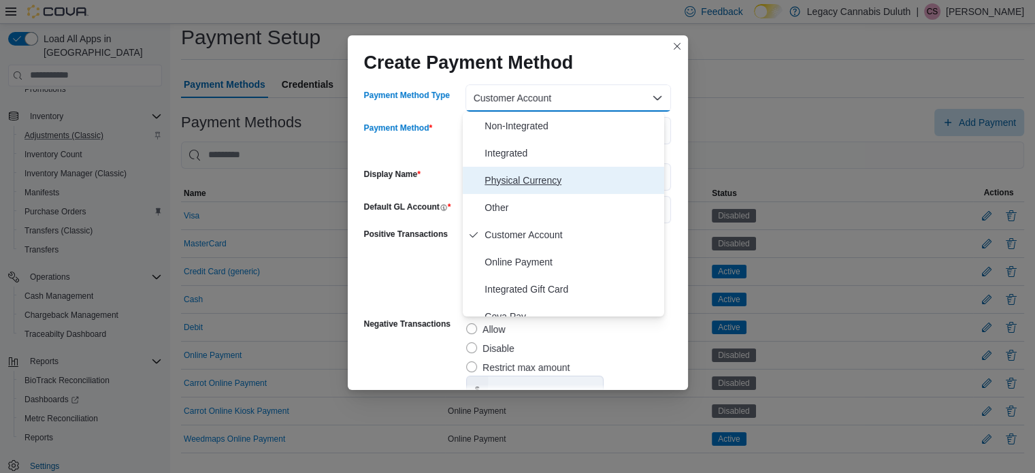
click at [532, 179] on span "Physical Currency" at bounding box center [572, 180] width 174 height 16
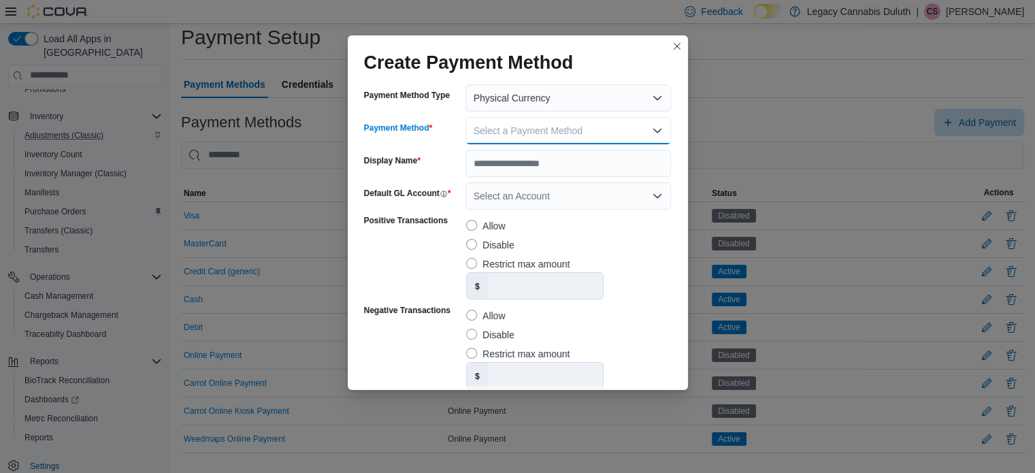
click at [530, 125] on span "Select a Payment Method" at bounding box center [528, 130] width 109 height 11
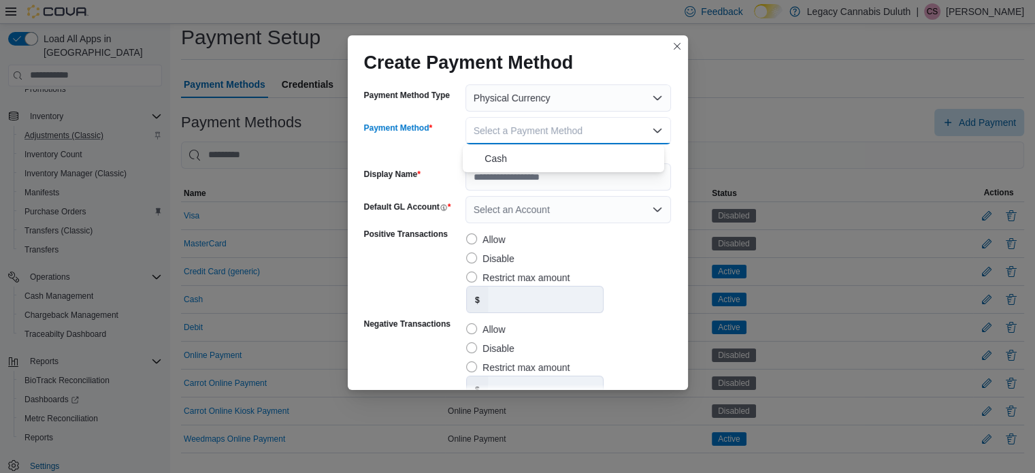
click at [530, 125] on span "Select a Payment Method" at bounding box center [528, 130] width 109 height 11
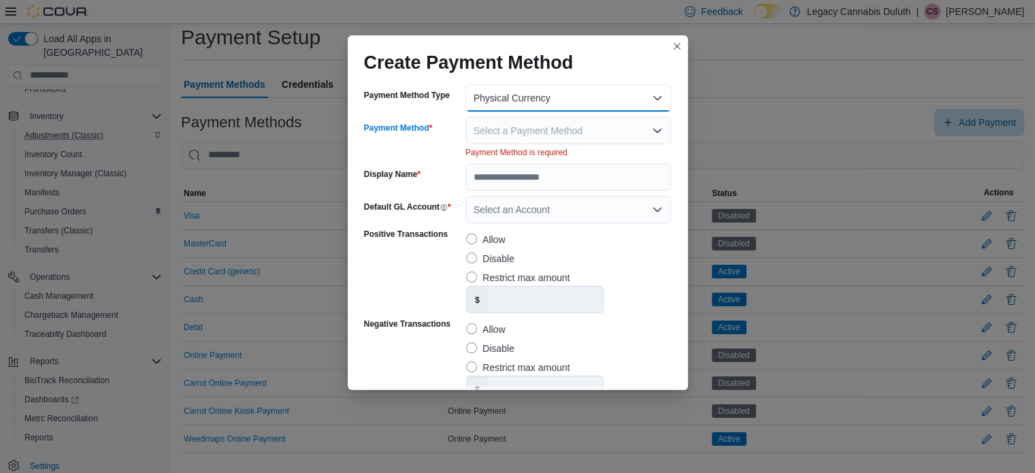
click at [527, 99] on button "Physical Currency" at bounding box center [568, 97] width 206 height 27
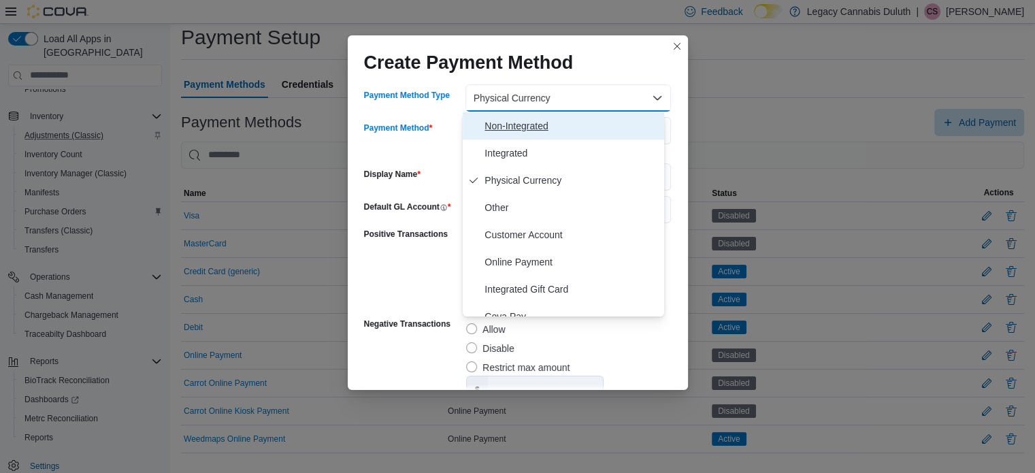
click at [529, 133] on button "Non-Integrated" at bounding box center [563, 125] width 201 height 27
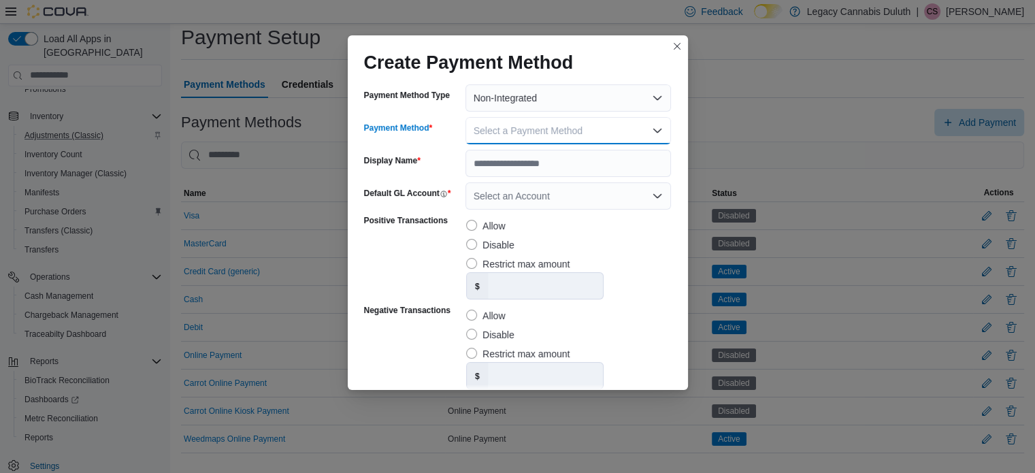
click at [526, 127] on span "Select a Payment Method" at bounding box center [528, 130] width 109 height 11
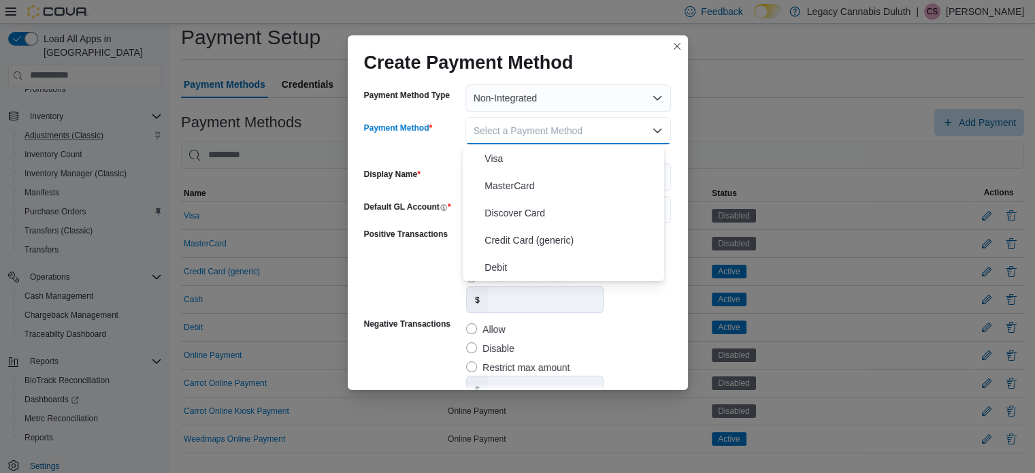
click at [527, 125] on span "Select a Payment Method" at bounding box center [528, 130] width 109 height 11
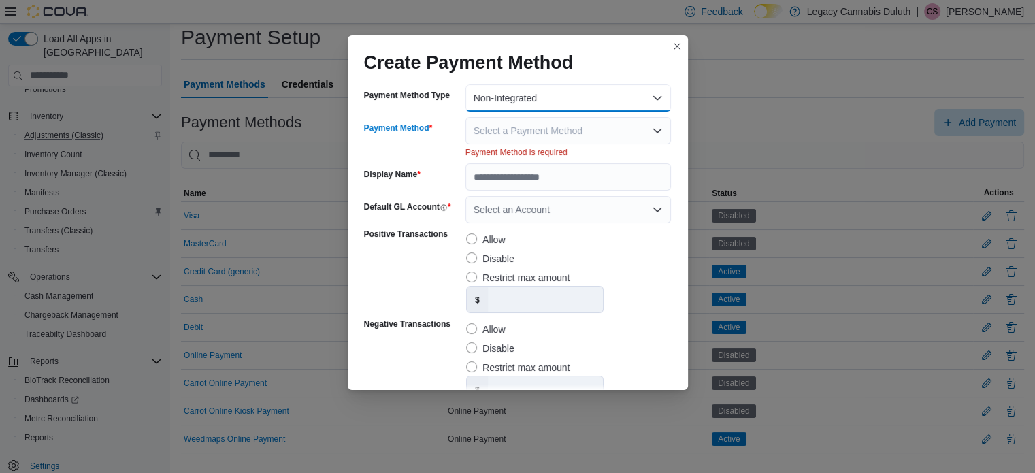
click at [523, 101] on button "Non-Integrated" at bounding box center [568, 97] width 206 height 27
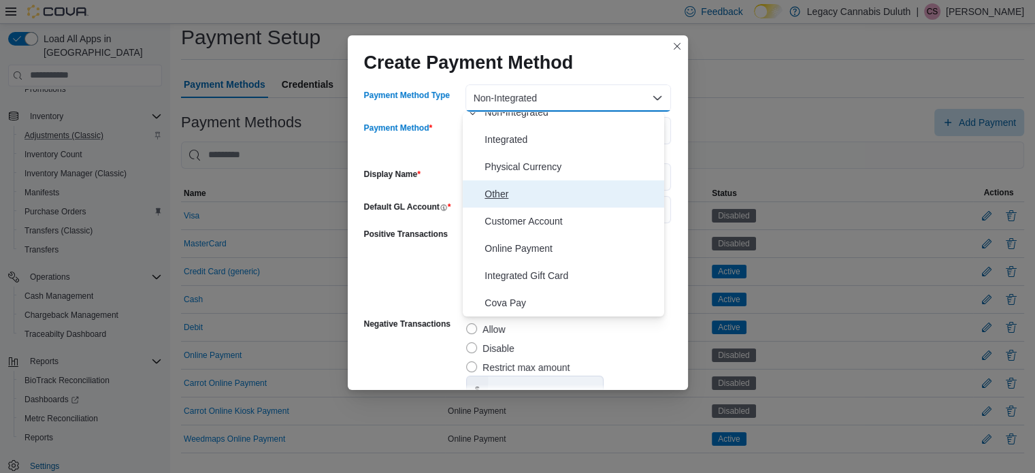
click at [514, 201] on button "Other" at bounding box center [563, 193] width 201 height 27
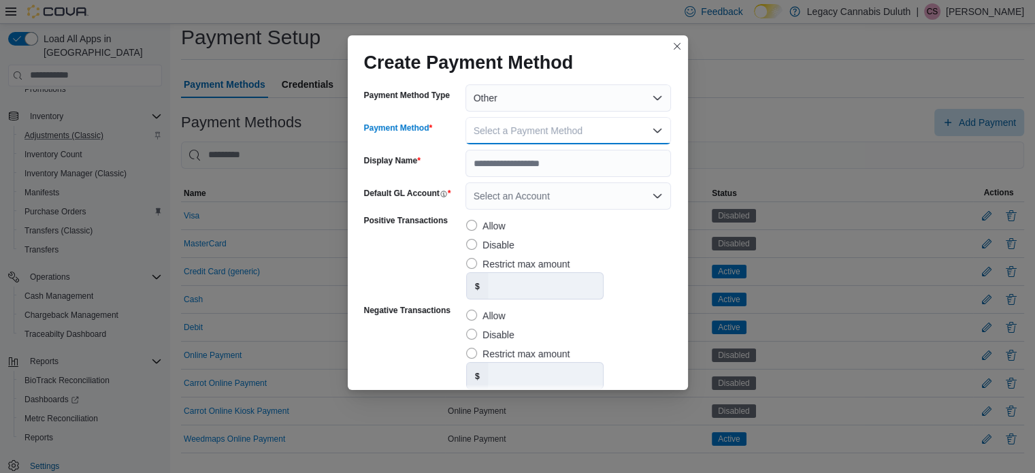
click at [545, 131] on span "Select a Payment Method" at bounding box center [528, 130] width 109 height 11
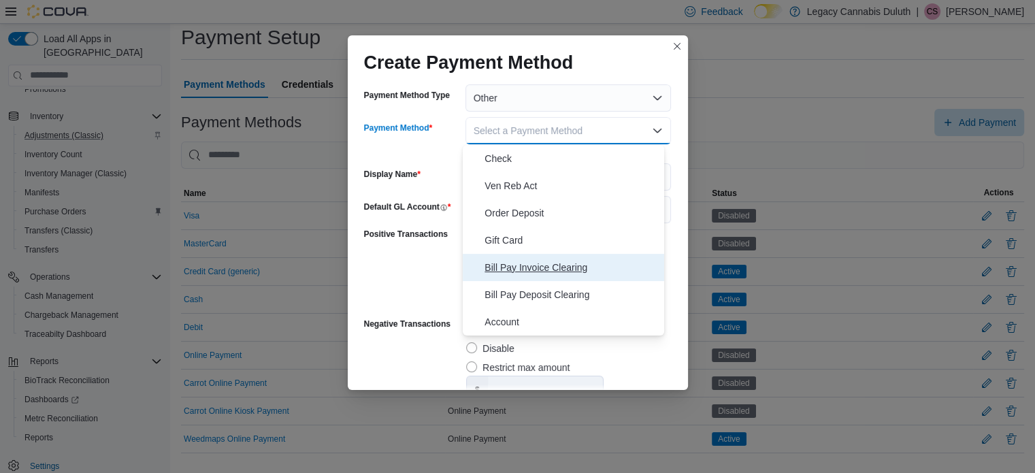
click at [589, 267] on span "Bill Pay Invoice Clearing" at bounding box center [572, 267] width 174 height 16
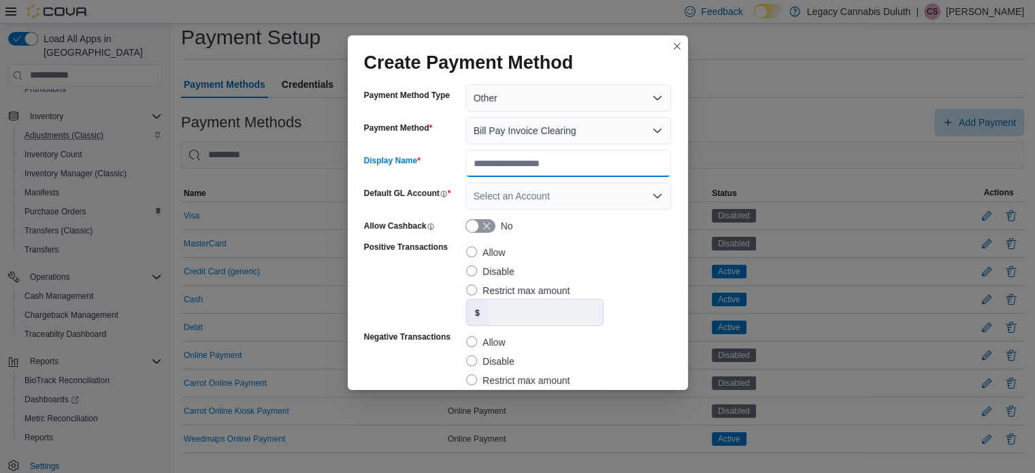
click at [524, 163] on input "Display Name" at bounding box center [568, 163] width 206 height 27
type input "**********"
click at [528, 197] on div "Select an Account" at bounding box center [568, 195] width 206 height 27
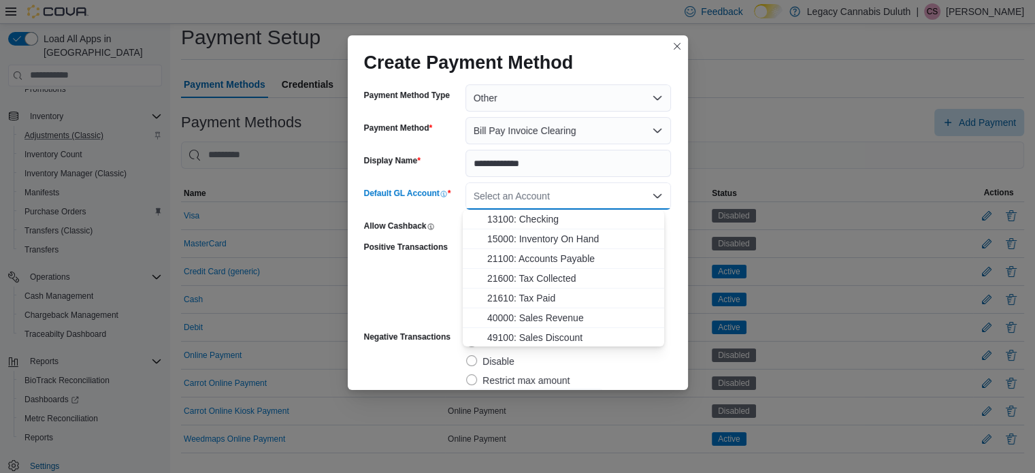
scroll to position [0, 0]
click at [526, 216] on span "13100: Checking" at bounding box center [571, 220] width 169 height 14
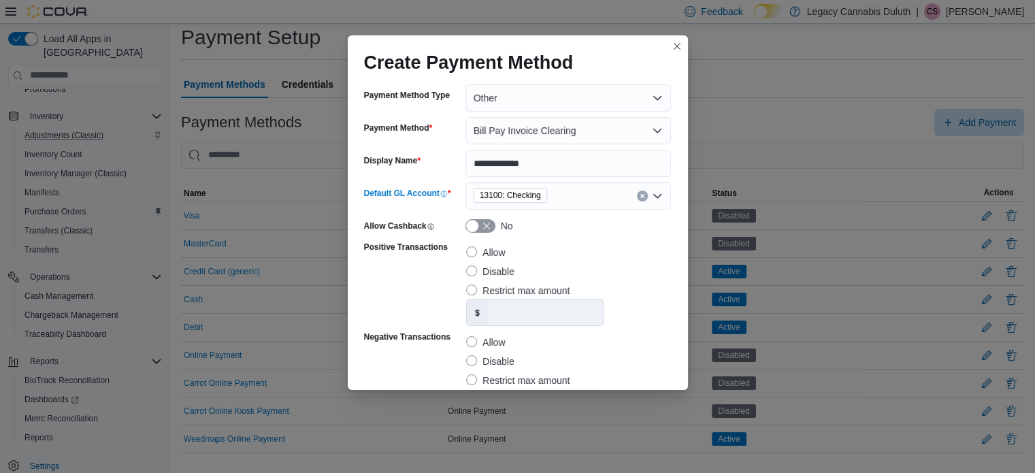
click at [560, 193] on div "13100: Checking" at bounding box center [568, 195] width 206 height 27
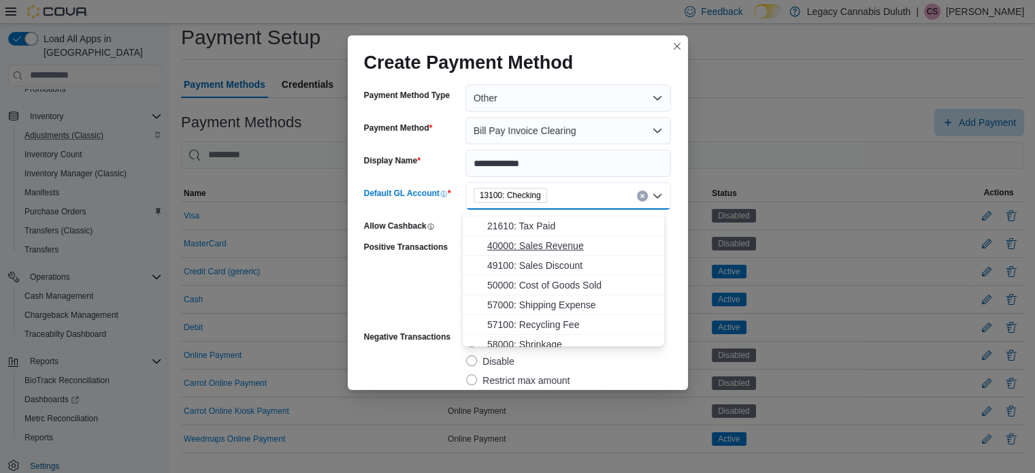
scroll to position [71, 0]
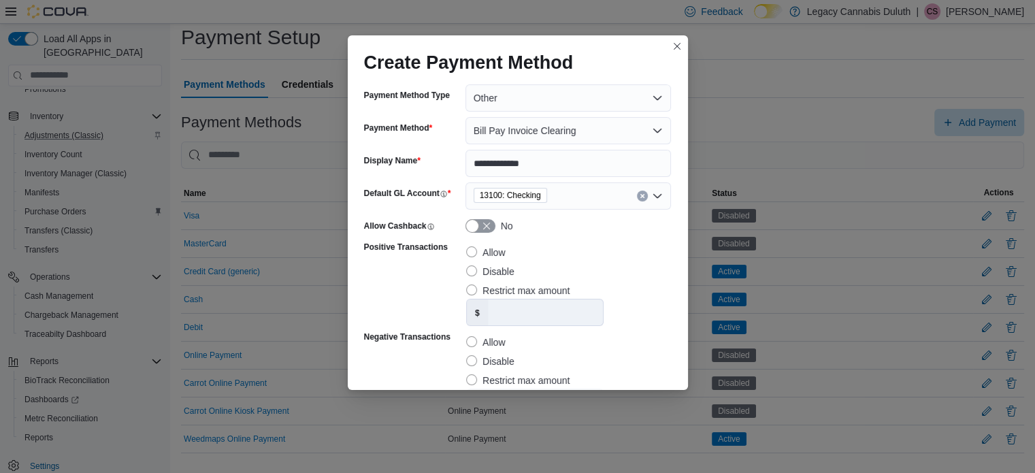
click at [688, 55] on div "**********" at bounding box center [517, 236] width 1035 height 473
click at [682, 50] on button "Closes this modal window" at bounding box center [677, 45] width 16 height 16
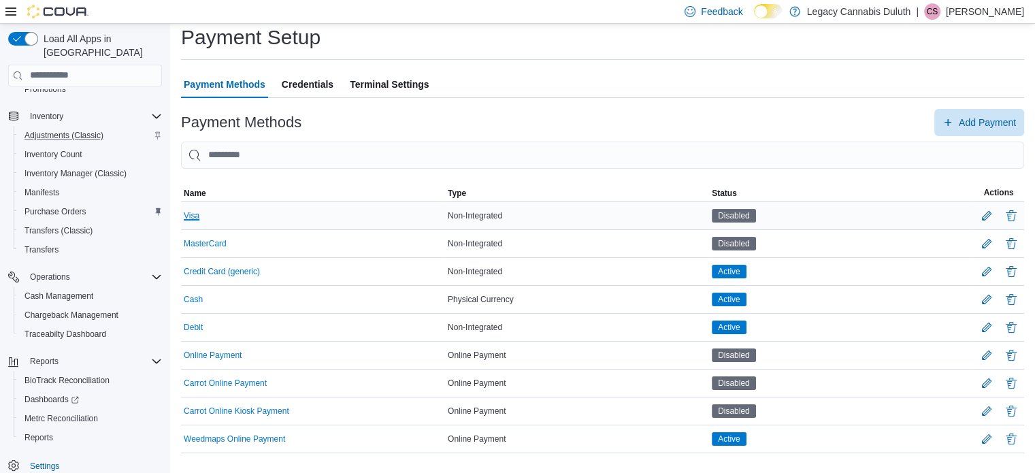
click at [198, 212] on button "Visa" at bounding box center [192, 216] width 16 height 10
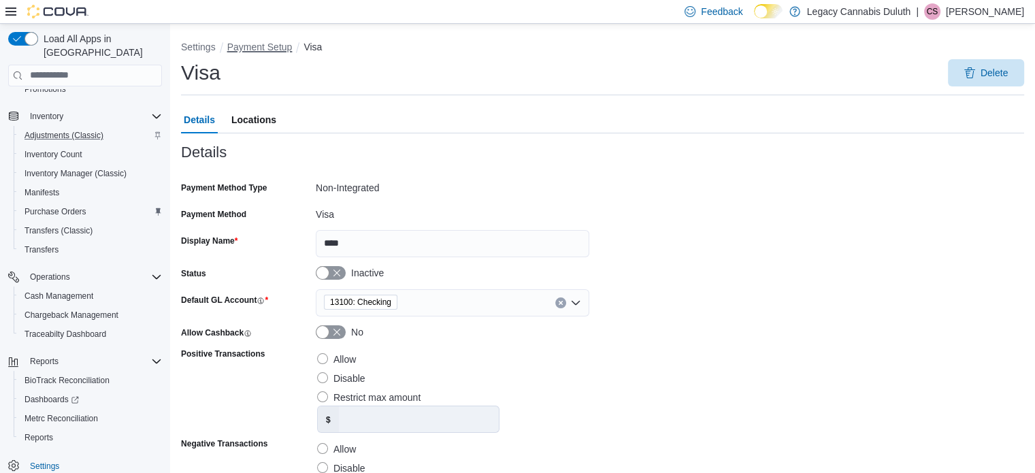
click at [271, 48] on button "Payment Setup" at bounding box center [259, 47] width 65 height 11
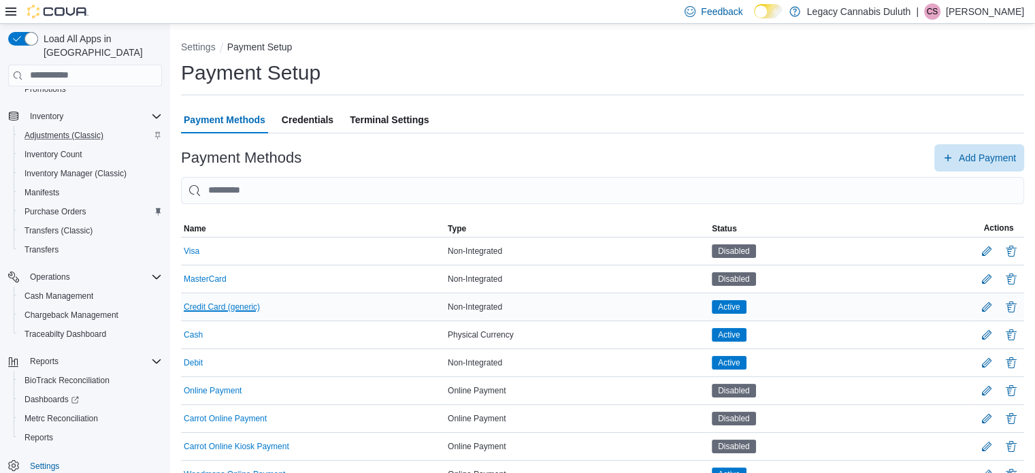
click at [211, 306] on button "Credit Card (generic)" at bounding box center [222, 307] width 76 height 10
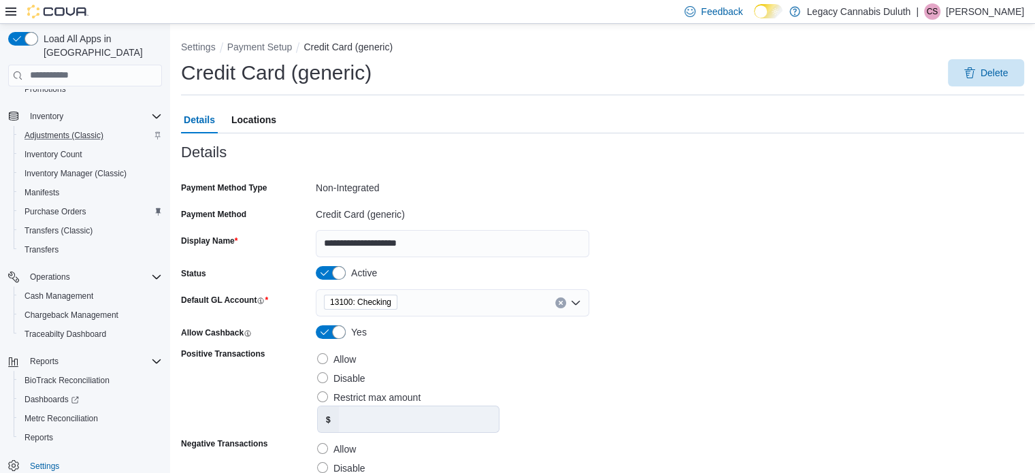
click at [258, 41] on li "Payment Setup" at bounding box center [265, 47] width 77 height 14
click at [269, 48] on button "Payment Setup" at bounding box center [259, 47] width 65 height 11
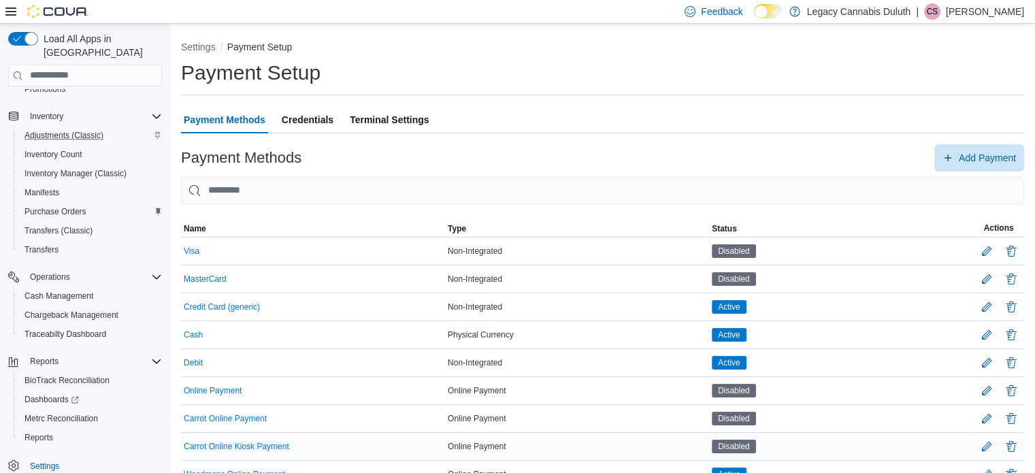
scroll to position [35, 0]
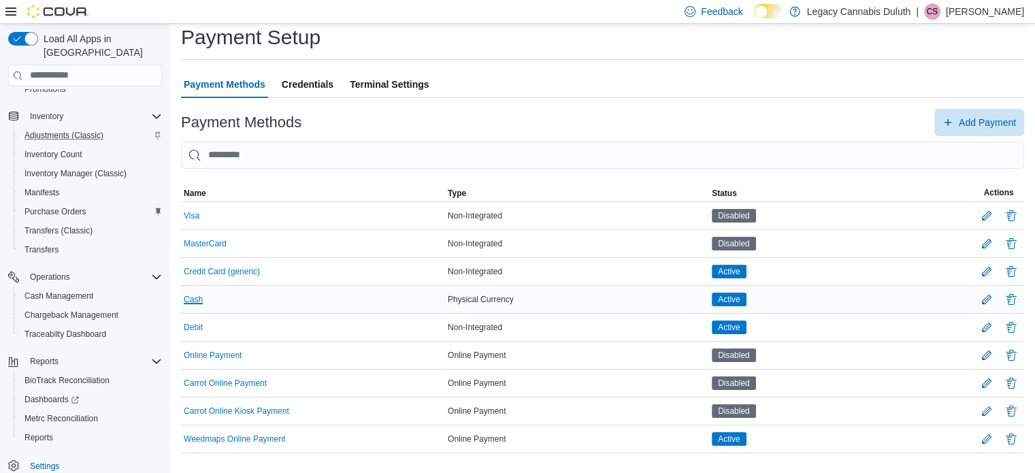
click at [195, 297] on button "Cash" at bounding box center [193, 300] width 19 height 10
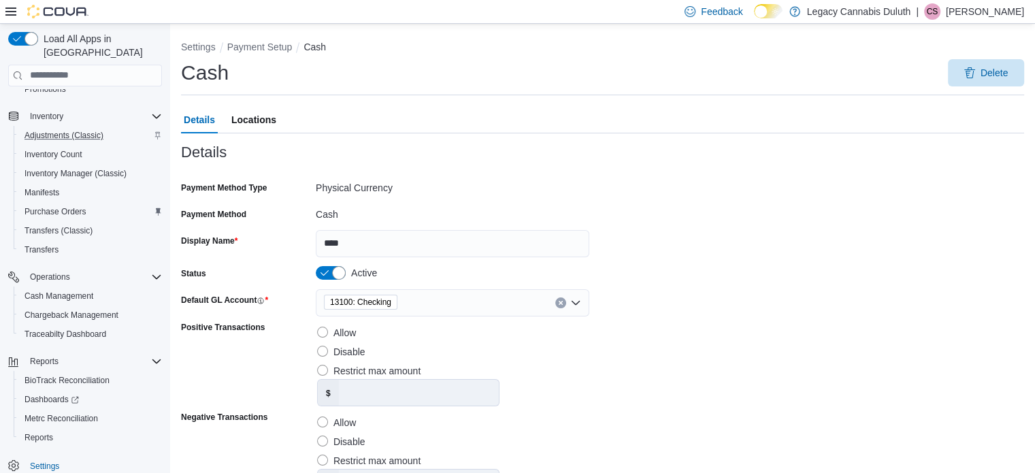
click at [259, 54] on ol "Settings Payment Setup Cash" at bounding box center [602, 48] width 843 height 16
click at [257, 50] on button "Payment Setup" at bounding box center [259, 47] width 65 height 11
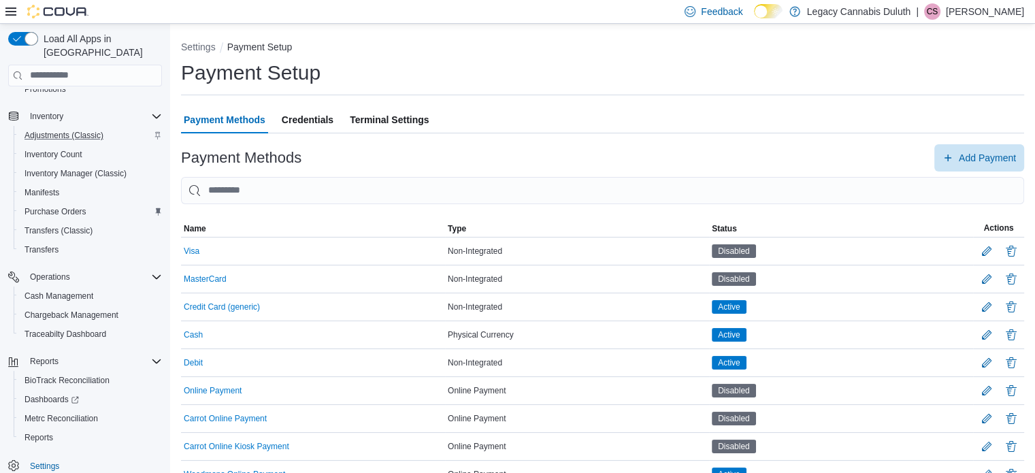
click at [544, 52] on ol "Settings Payment Setup" at bounding box center [602, 48] width 843 height 16
click at [983, 169] on span "Add Payment" at bounding box center [979, 157] width 73 height 27
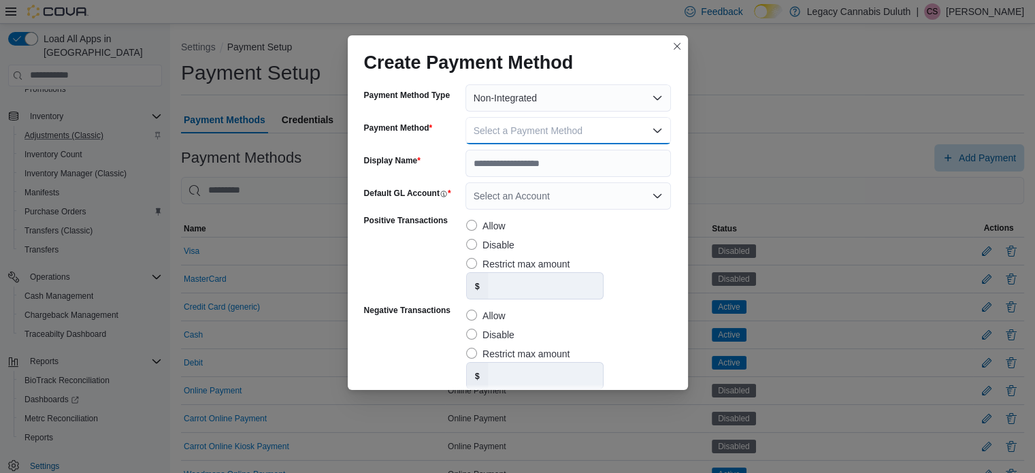
click at [550, 136] on span "Select a Payment Method" at bounding box center [528, 130] width 109 height 11
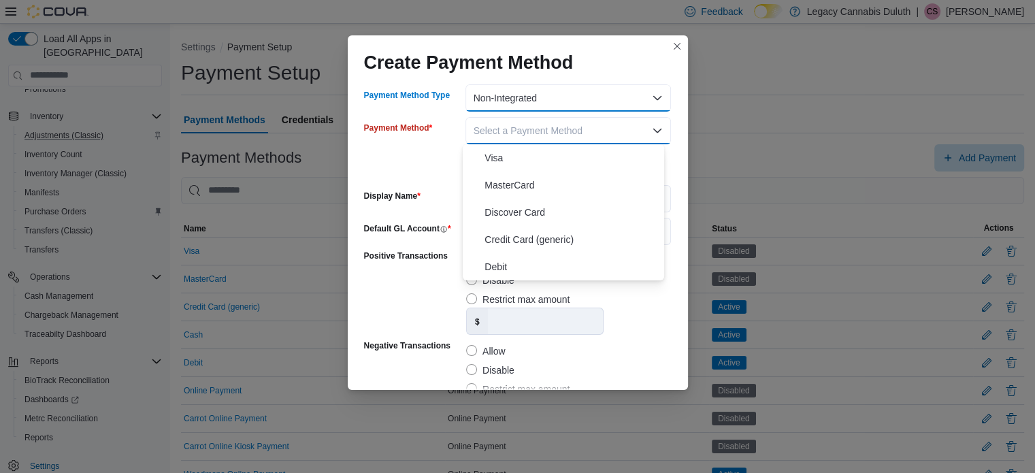
click at [519, 99] on button "Non-Integrated" at bounding box center [568, 97] width 206 height 27
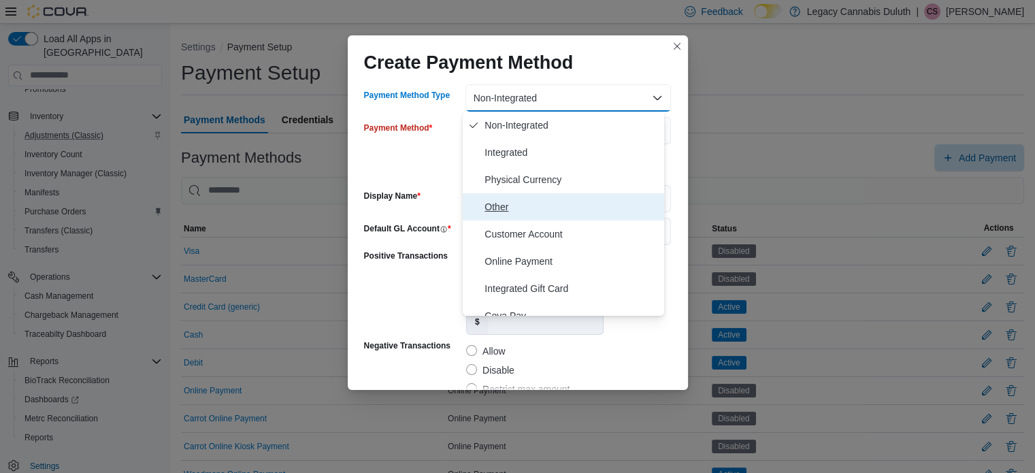
click at [533, 208] on span "Other" at bounding box center [572, 207] width 174 height 16
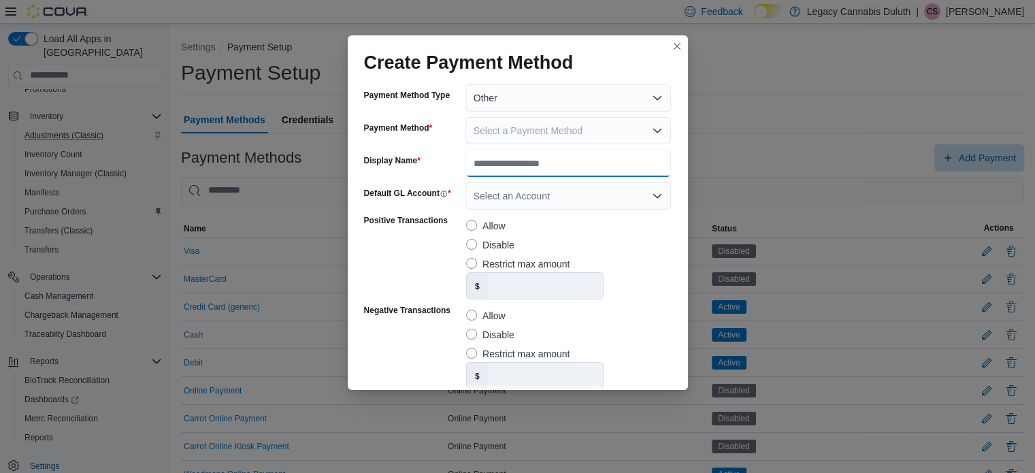
click at [517, 160] on input "Display Name" at bounding box center [568, 163] width 206 height 27
click at [514, 136] on span "Select a Payment Method" at bounding box center [528, 130] width 109 height 11
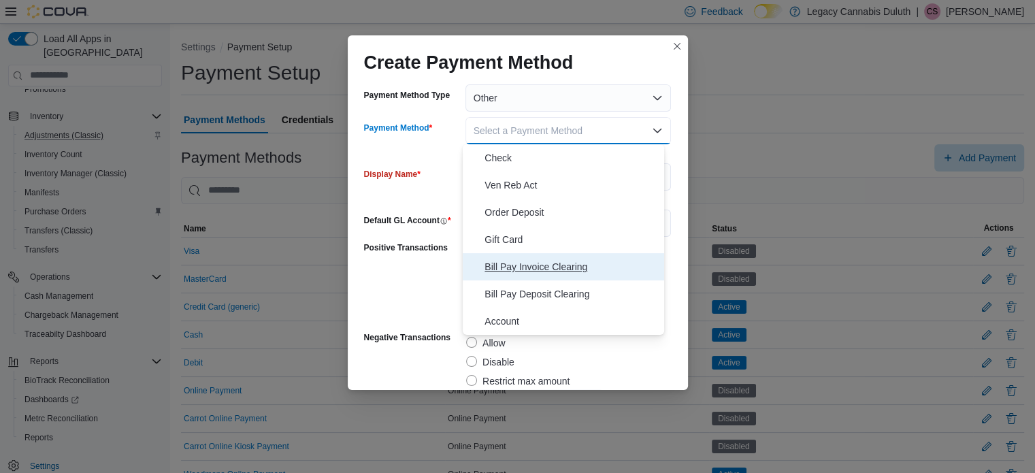
click at [546, 265] on span "Bill Pay Invoice Clearing" at bounding box center [572, 267] width 174 height 16
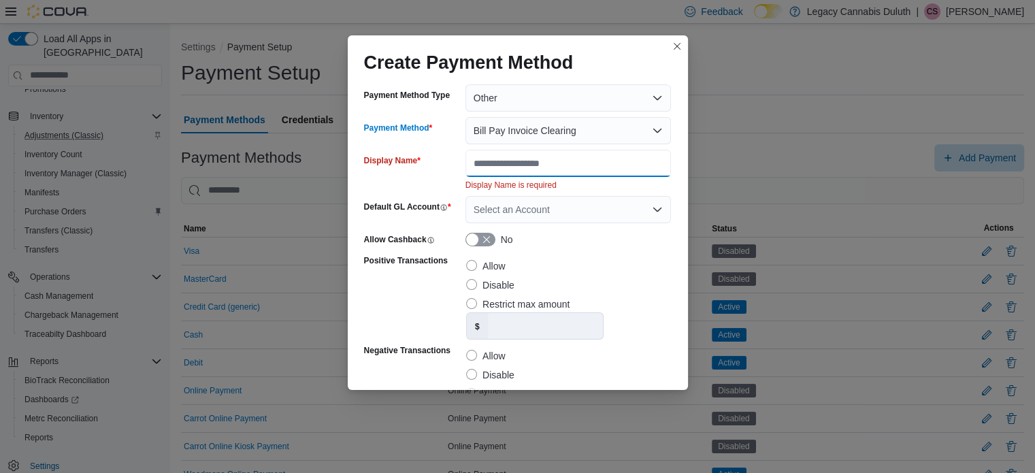
click at [526, 152] on input "Display Name" at bounding box center [568, 163] width 206 height 27
type input "**********"
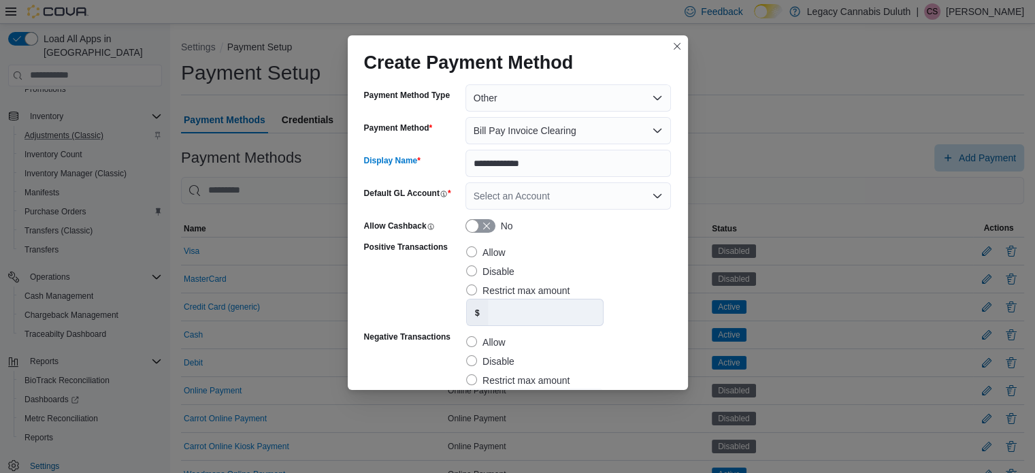
click at [559, 193] on div "Select an Account" at bounding box center [568, 195] width 206 height 27
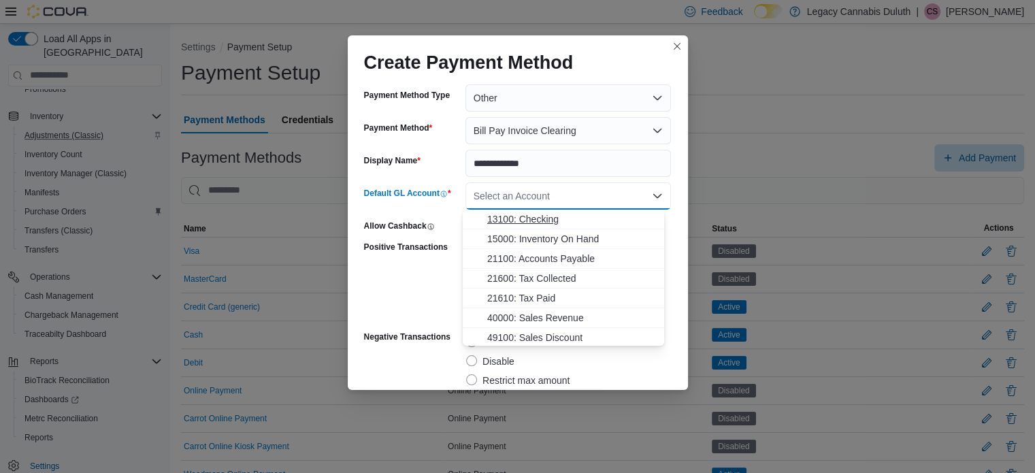
click at [555, 224] on span "13100: Checking" at bounding box center [571, 219] width 169 height 14
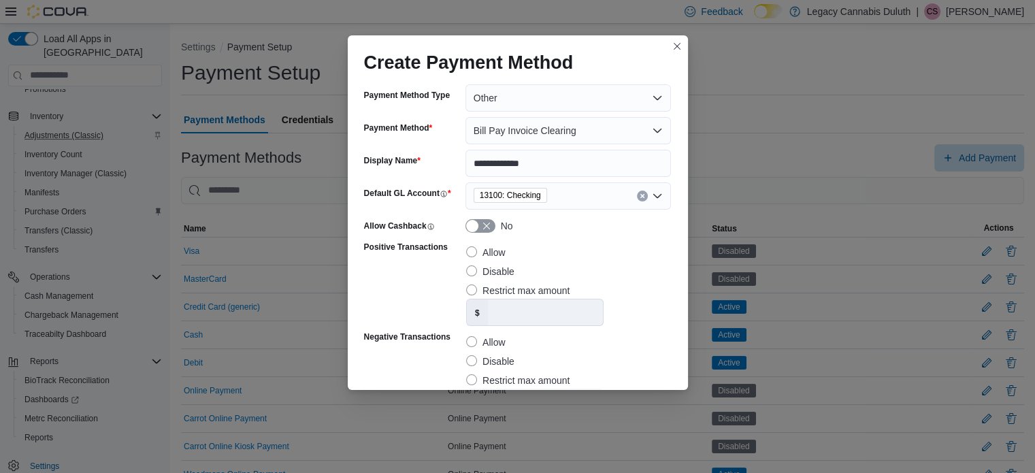
click at [544, 226] on div "No" at bounding box center [568, 226] width 206 height 14
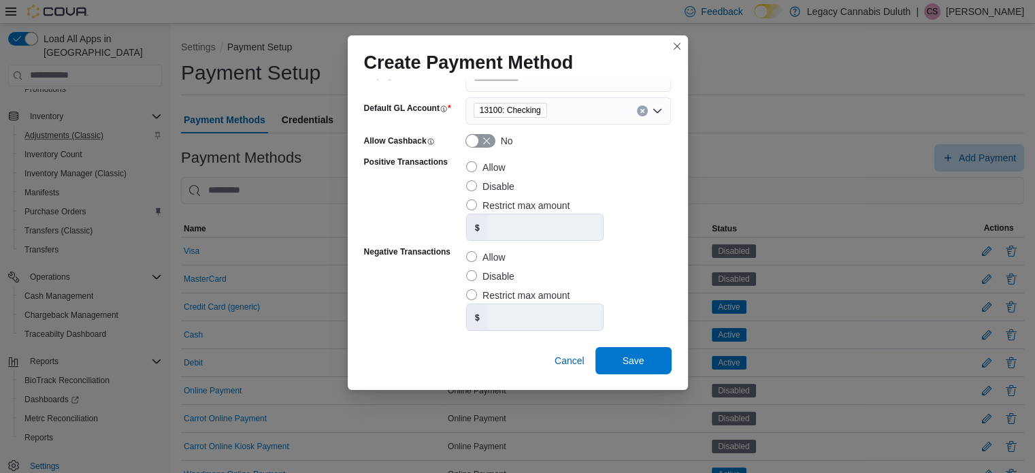
scroll to position [84, 0]
click at [634, 323] on div "$" at bounding box center [568, 317] width 205 height 27
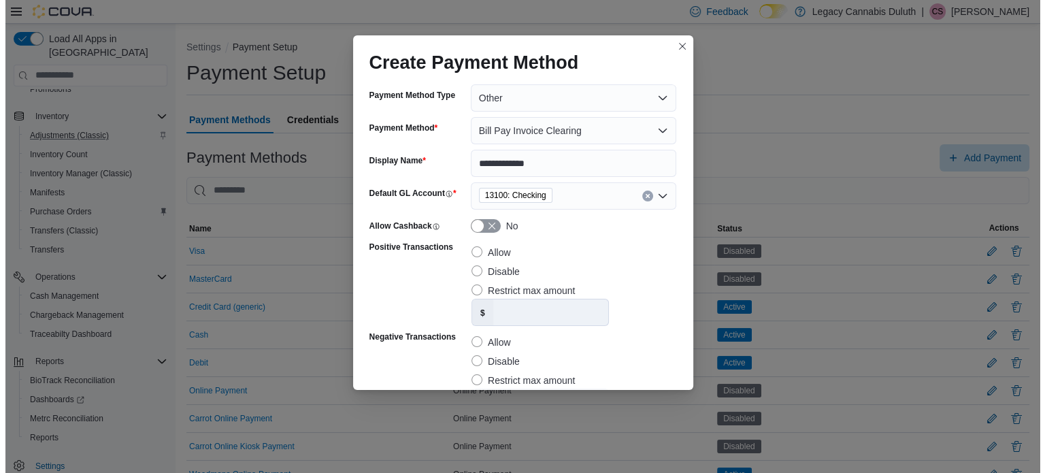
scroll to position [85, 0]
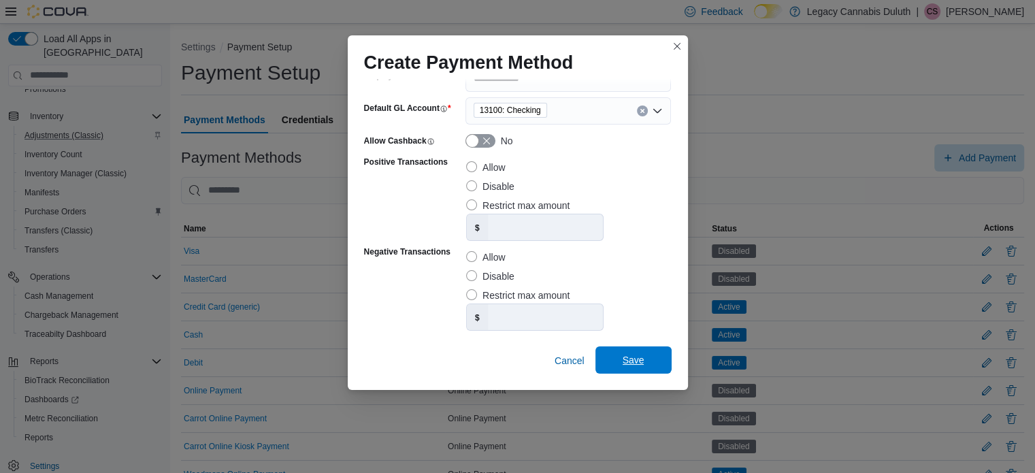
click at [623, 361] on span "Save" at bounding box center [634, 360] width 22 height 14
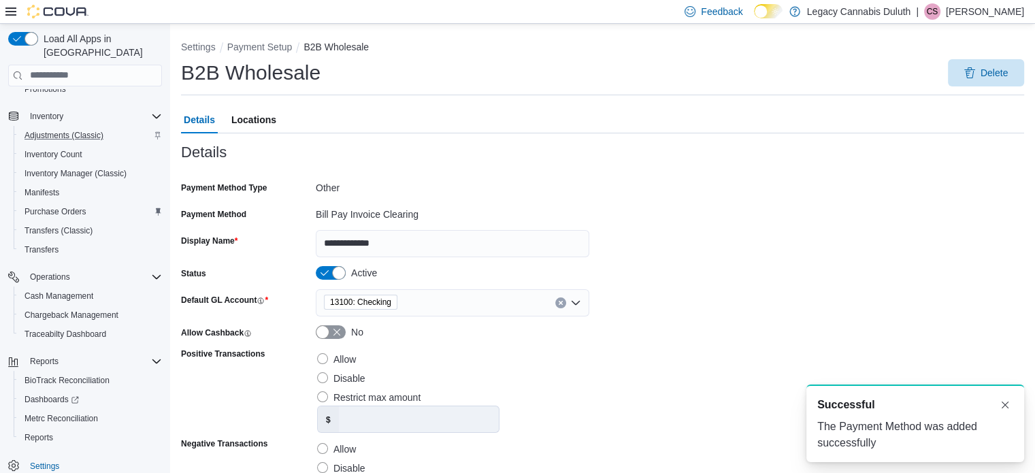
click at [676, 309] on form "**********" at bounding box center [602, 371] width 843 height 389
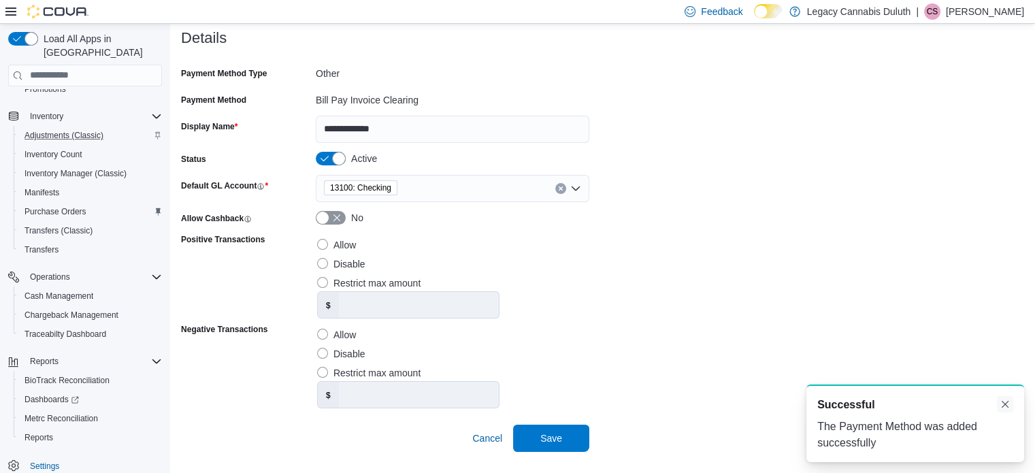
click at [1010, 408] on button "Dismiss toast" at bounding box center [1005, 404] width 16 height 16
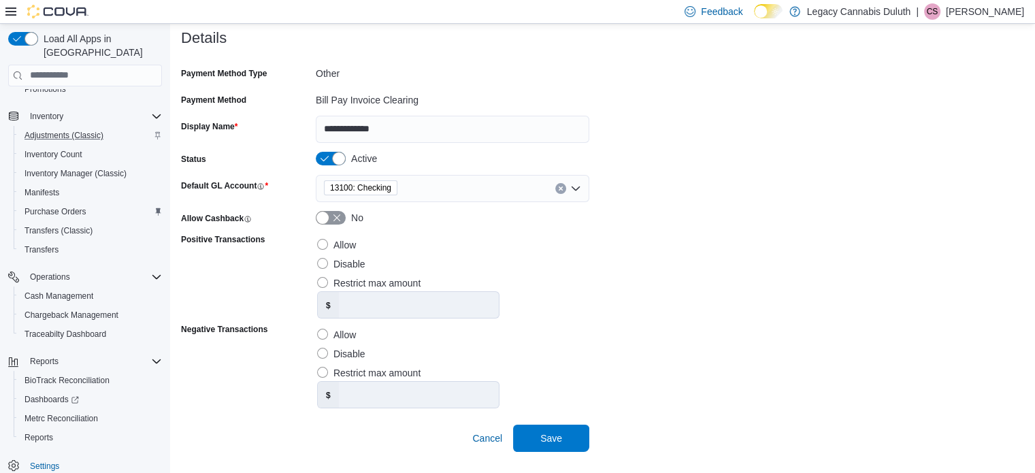
click at [698, 233] on form "**********" at bounding box center [602, 257] width 843 height 389
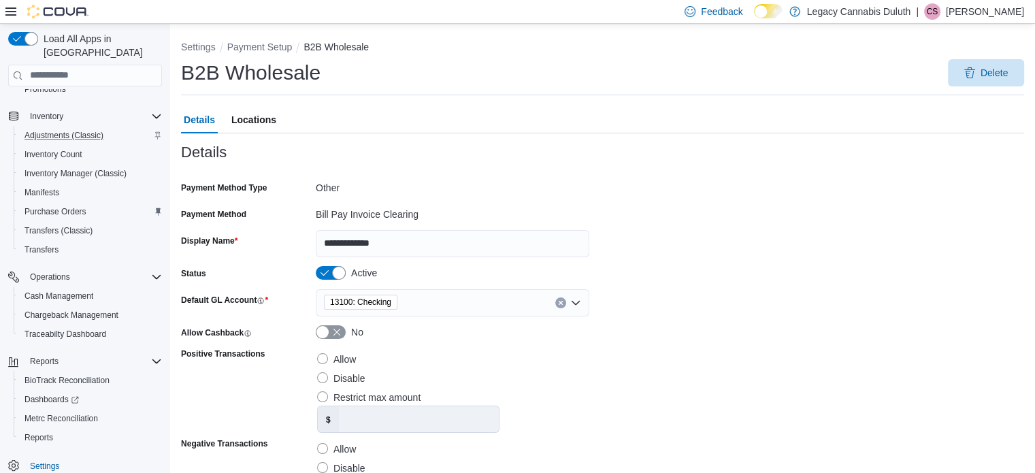
click at [538, 65] on div "B2B Wholesale Delete" at bounding box center [602, 72] width 843 height 27
click at [278, 50] on button "Payment Setup" at bounding box center [259, 47] width 65 height 11
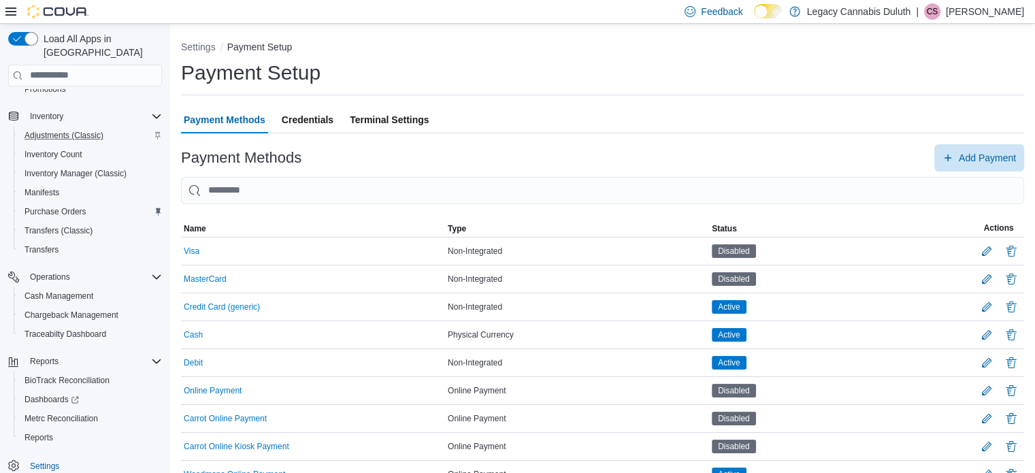
click at [539, 125] on div "Payment Methods Credentials Terminal Settings" at bounding box center [602, 119] width 843 height 27
